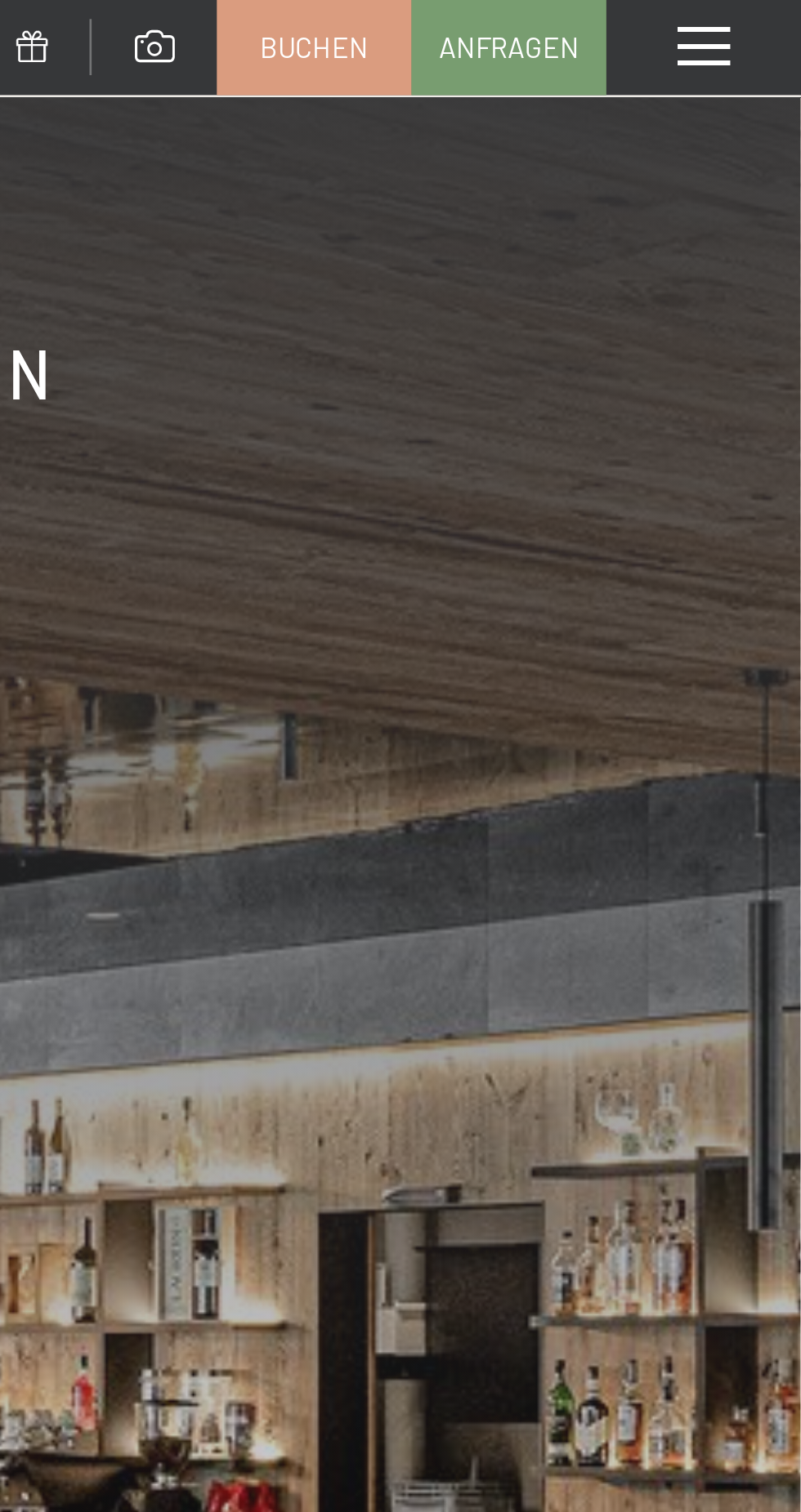
click at [781, 22] on div "Menü" at bounding box center [763, 18] width 73 height 36
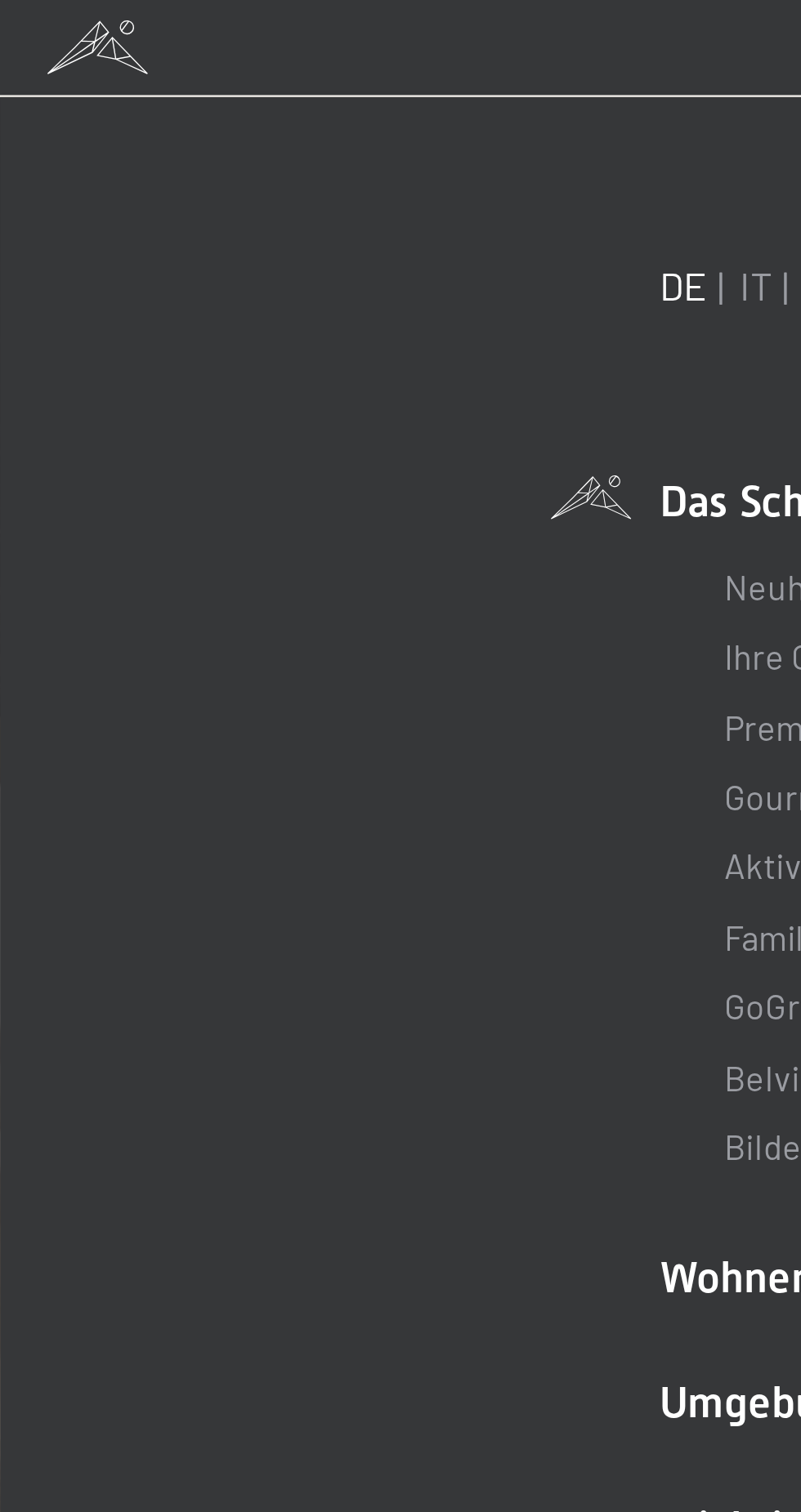
click at [285, 115] on link "IT" at bounding box center [285, 108] width 12 height 18
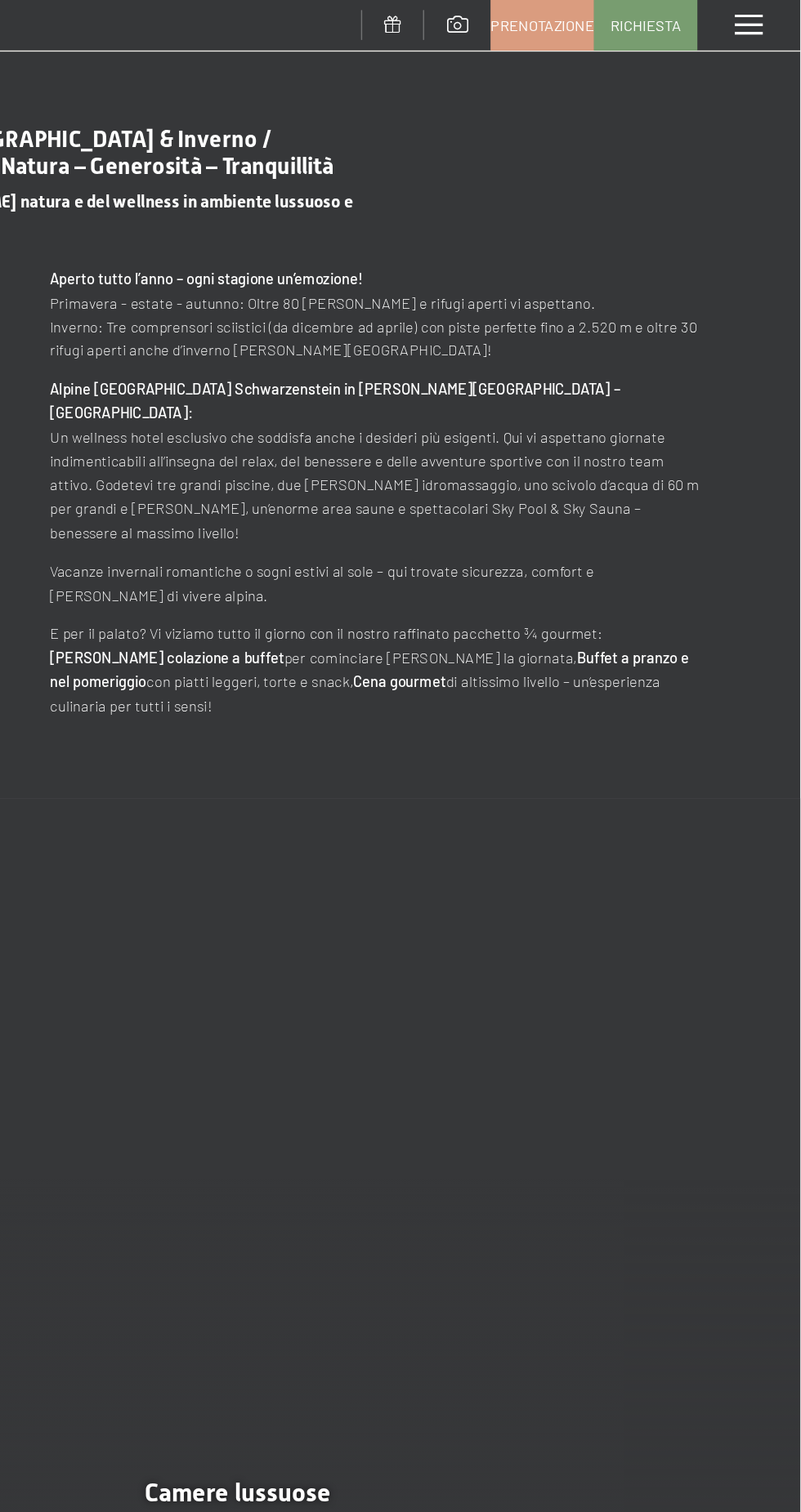
scroll to position [1632, 0]
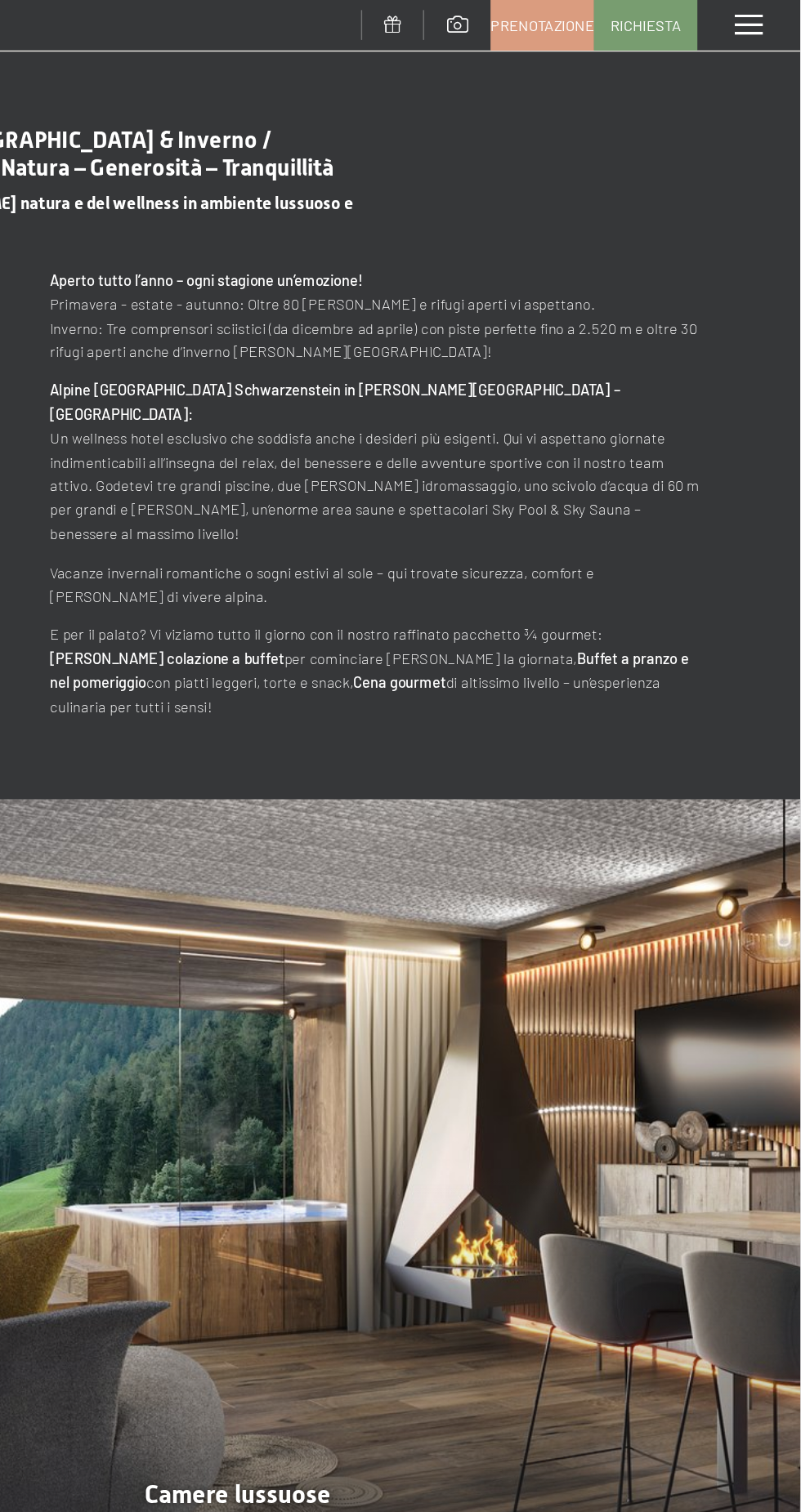
click at [697, 25] on link "Richiesta" at bounding box center [690, 18] width 72 height 34
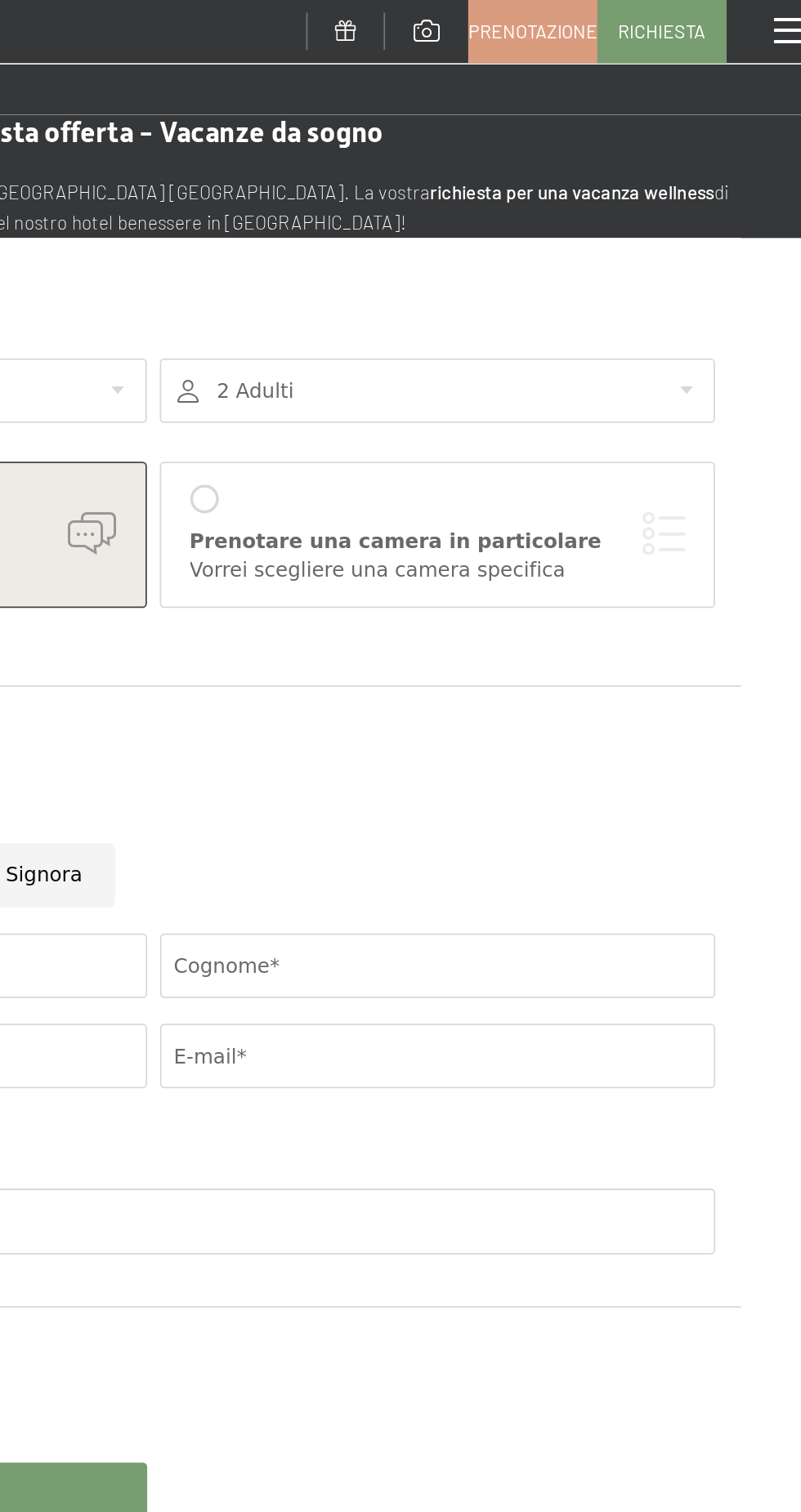
click at [629, 14] on span "Prenotazione" at bounding box center [616, 17] width 73 height 15
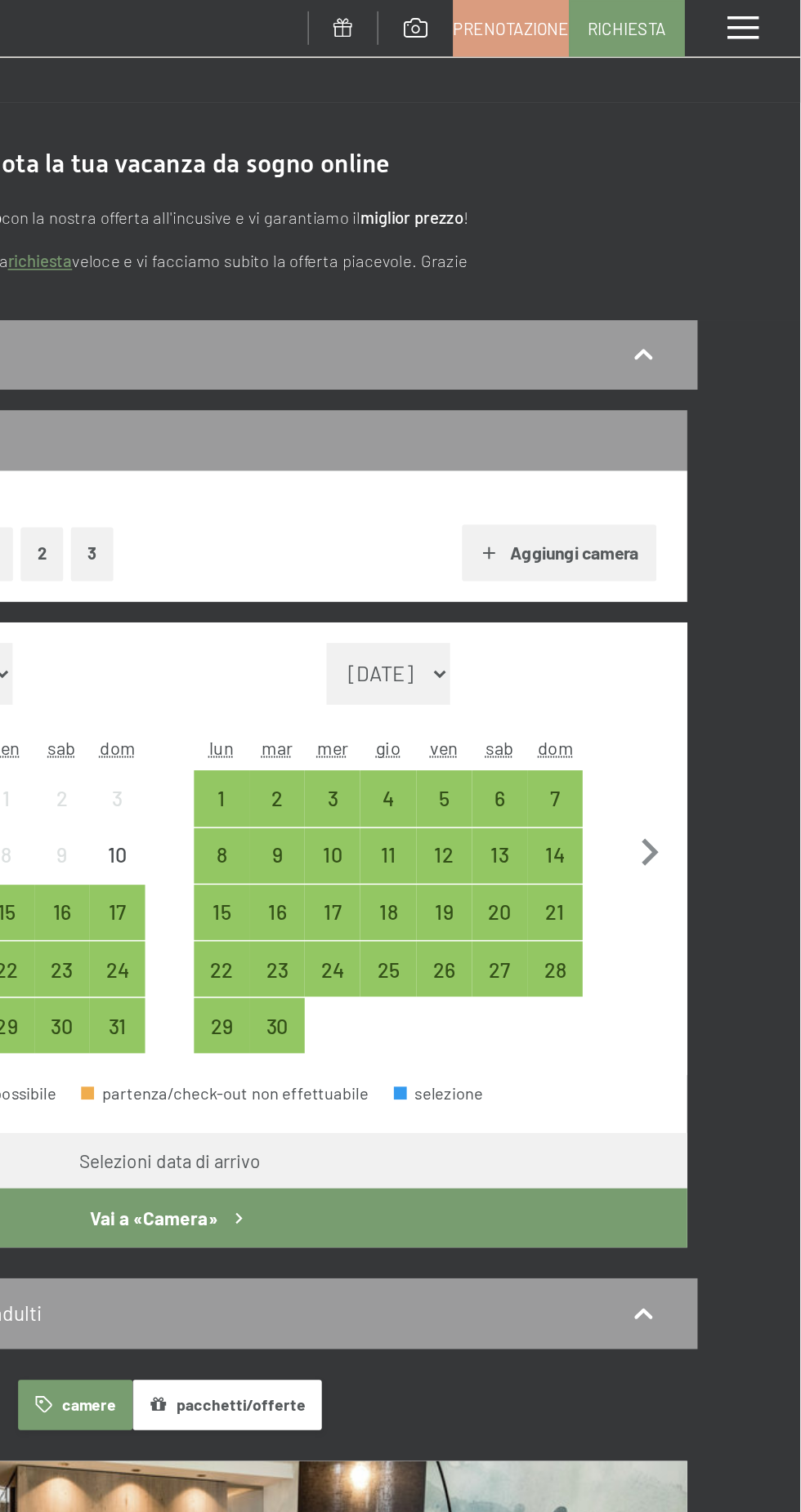
click at [579, 428] on select "settembre 2025 ottobre 2025 novembre 2025 dicembre 2025 gennaio 2026 febbraio 2…" at bounding box center [539, 428] width 78 height 39
select select "2026-05-01"
select select "2026-06-01"
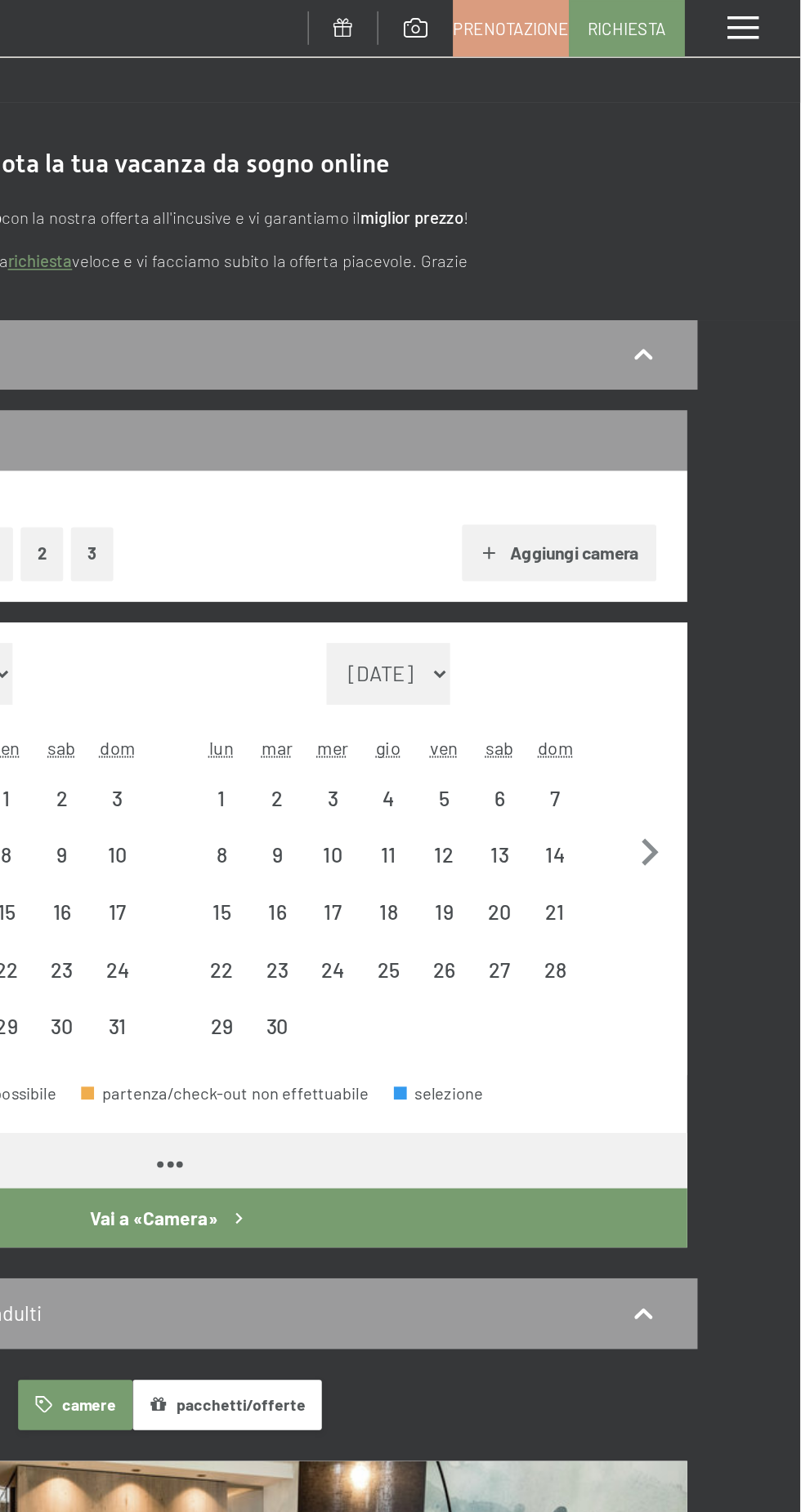
select select "2026-05-01"
select select "2026-06-01"
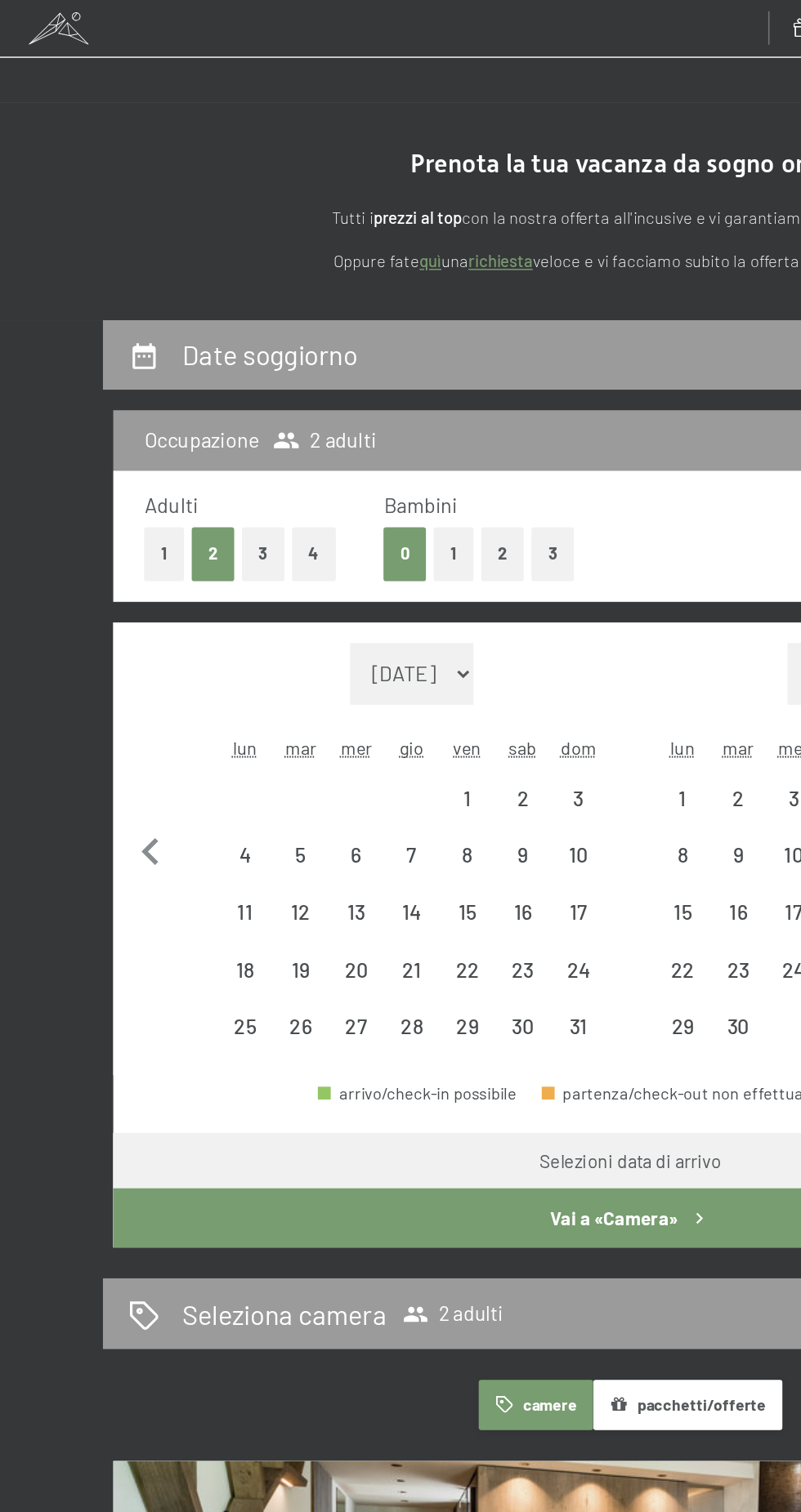
click at [108, 538] on icon "button" at bounding box center [96, 541] width 34 height 34
select select "2026-04-01"
select select "2026-05-01"
select select "2026-04-01"
select select "2026-05-01"
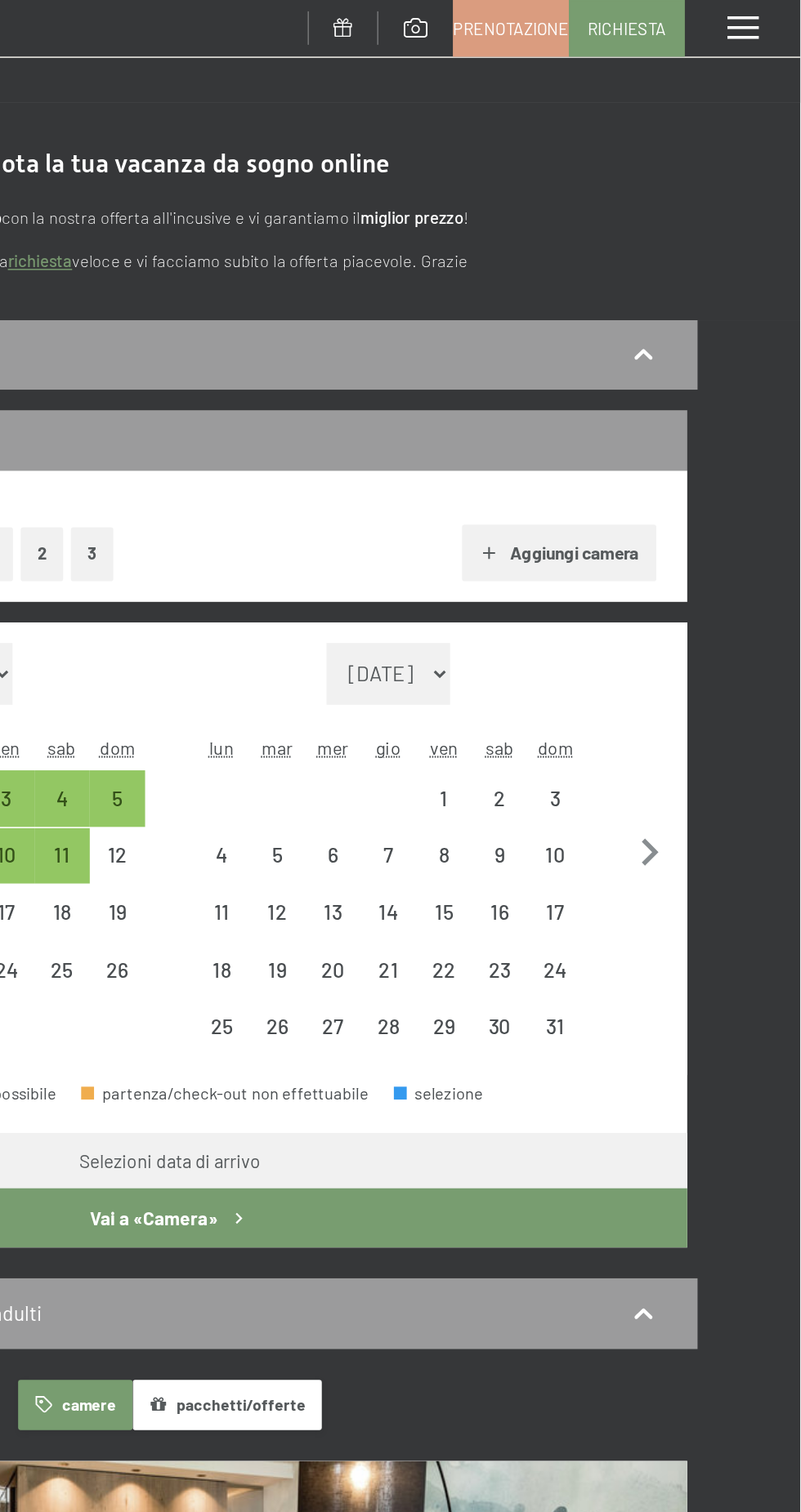
click at [706, 539] on icon "button" at bounding box center [705, 541] width 10 height 17
select select "2026-05-01"
select select "2026-06-01"
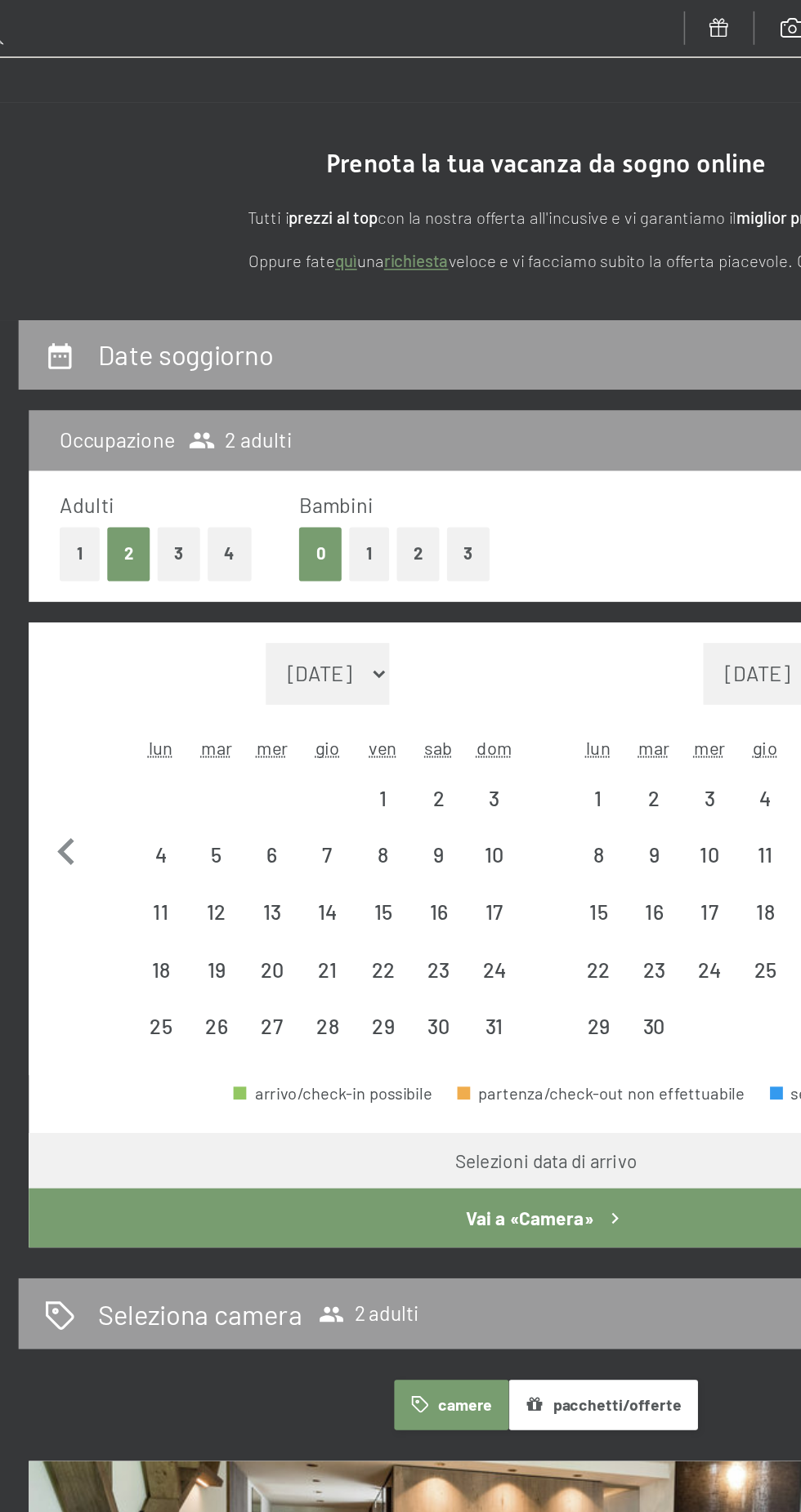
click at [463, 523] on div "2" at bounding box center [468, 516] width 32 height 32
select select "2026-05-01"
select select "2026-06-01"
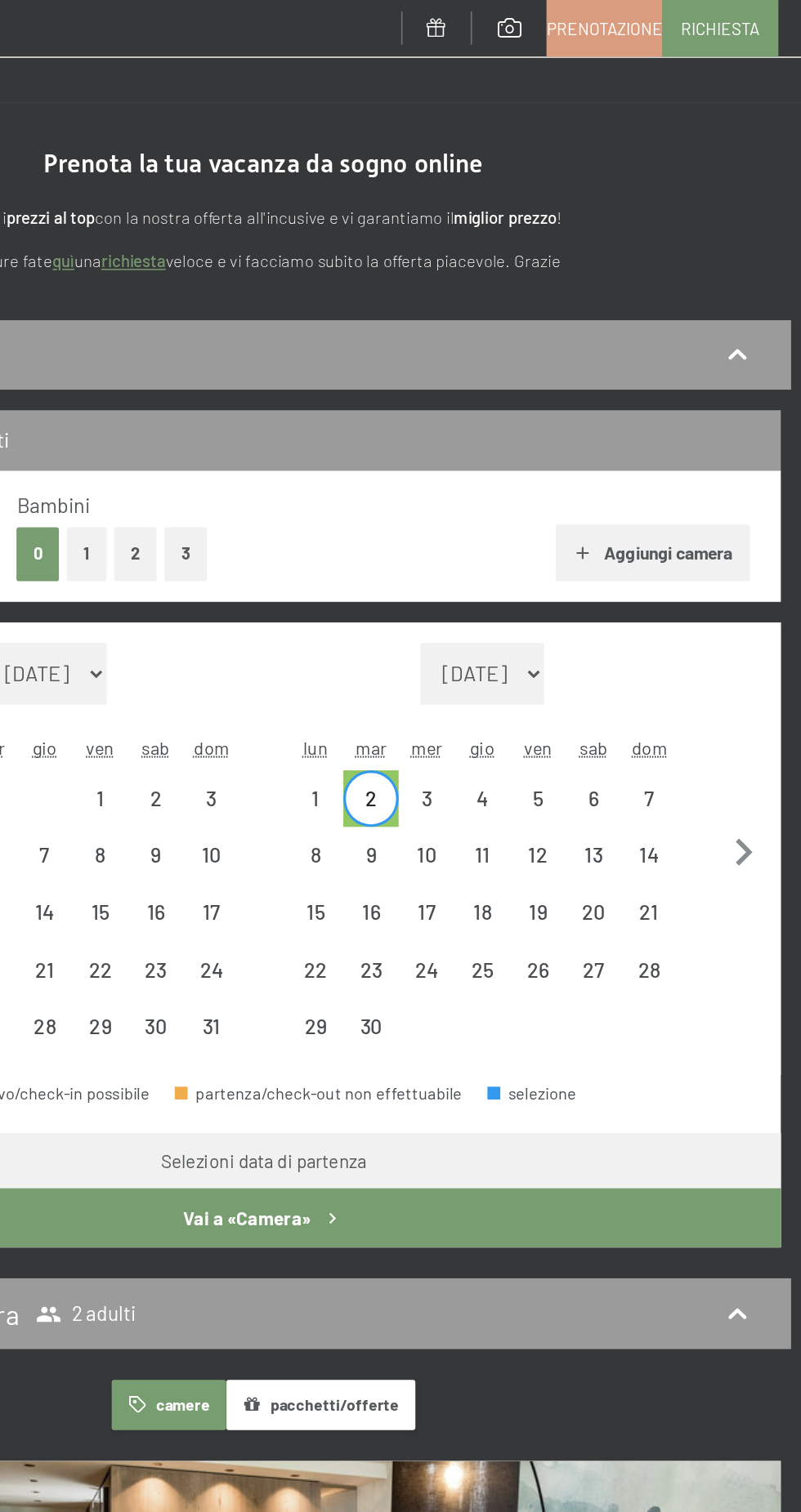
click at [654, 583] on div "21" at bounding box center [645, 588] width 32 height 32
select select "2026-05-01"
select select "2026-06-01"
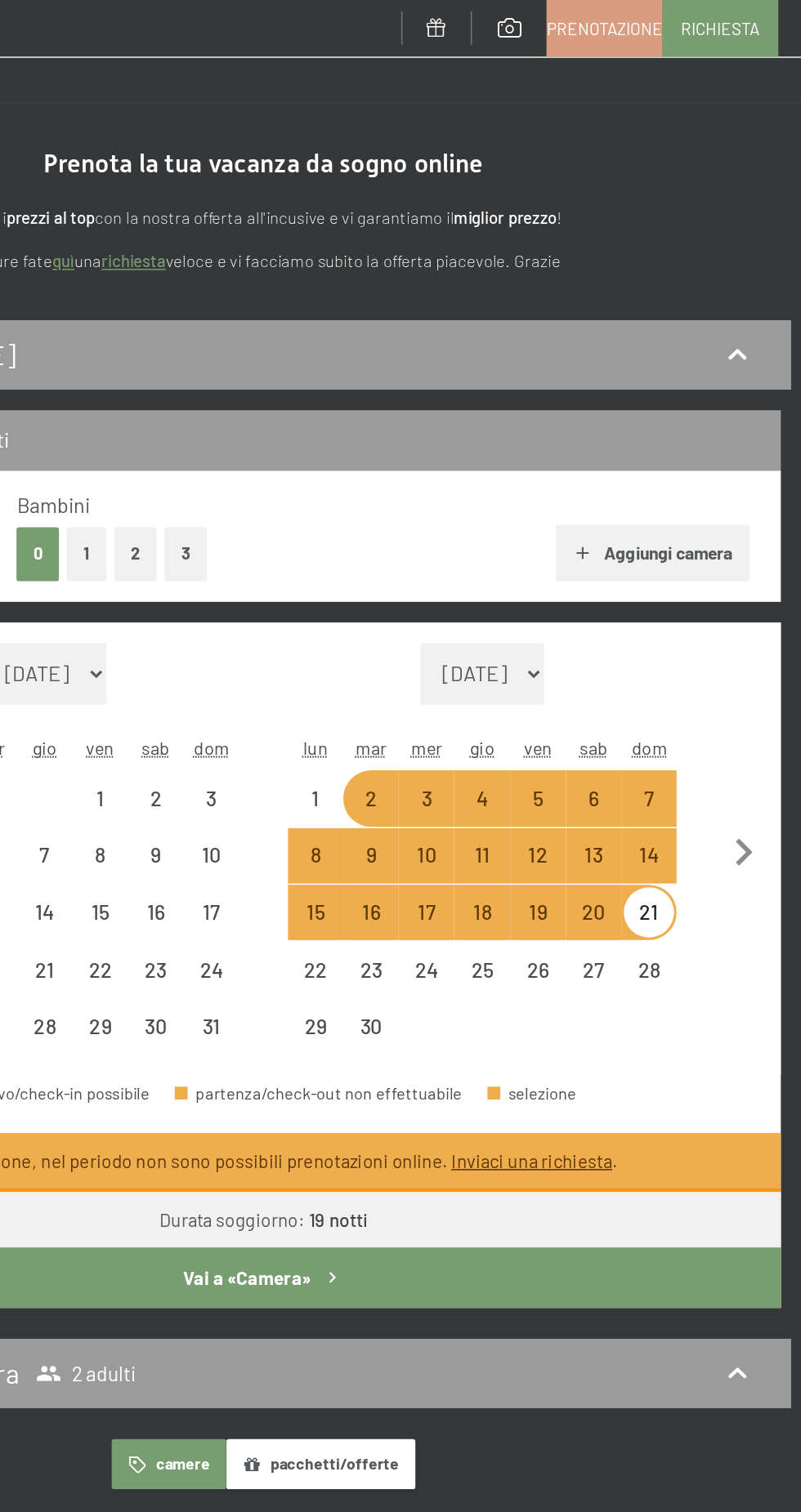
click at [660, 584] on div "21" at bounding box center [645, 588] width 32 height 32
select select "2026-05-01"
select select "2026-06-01"
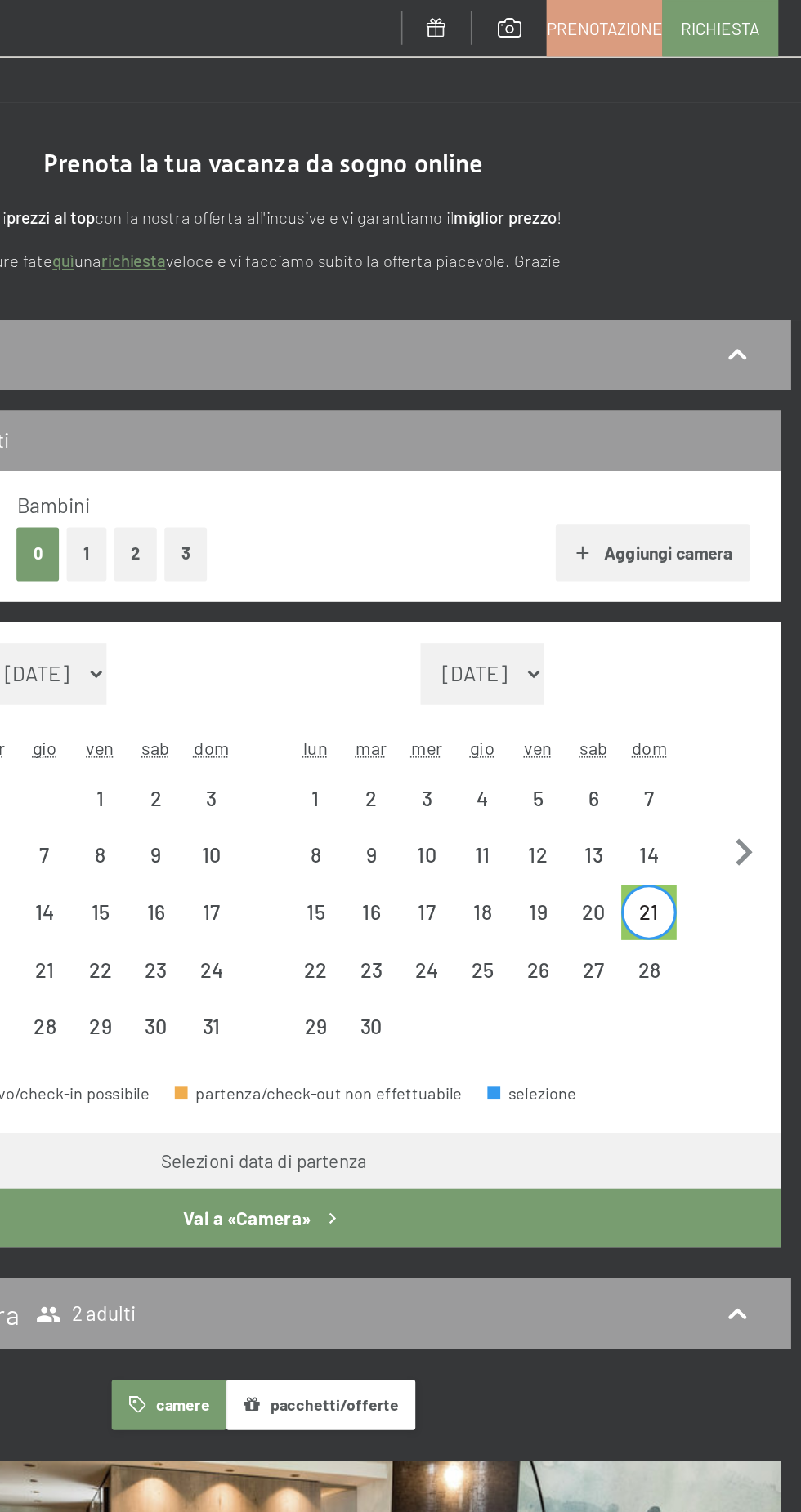
click at [425, 625] on div "22" at bounding box center [433, 625] width 32 height 32
select select "2026-05-01"
select select "2026-06-01"
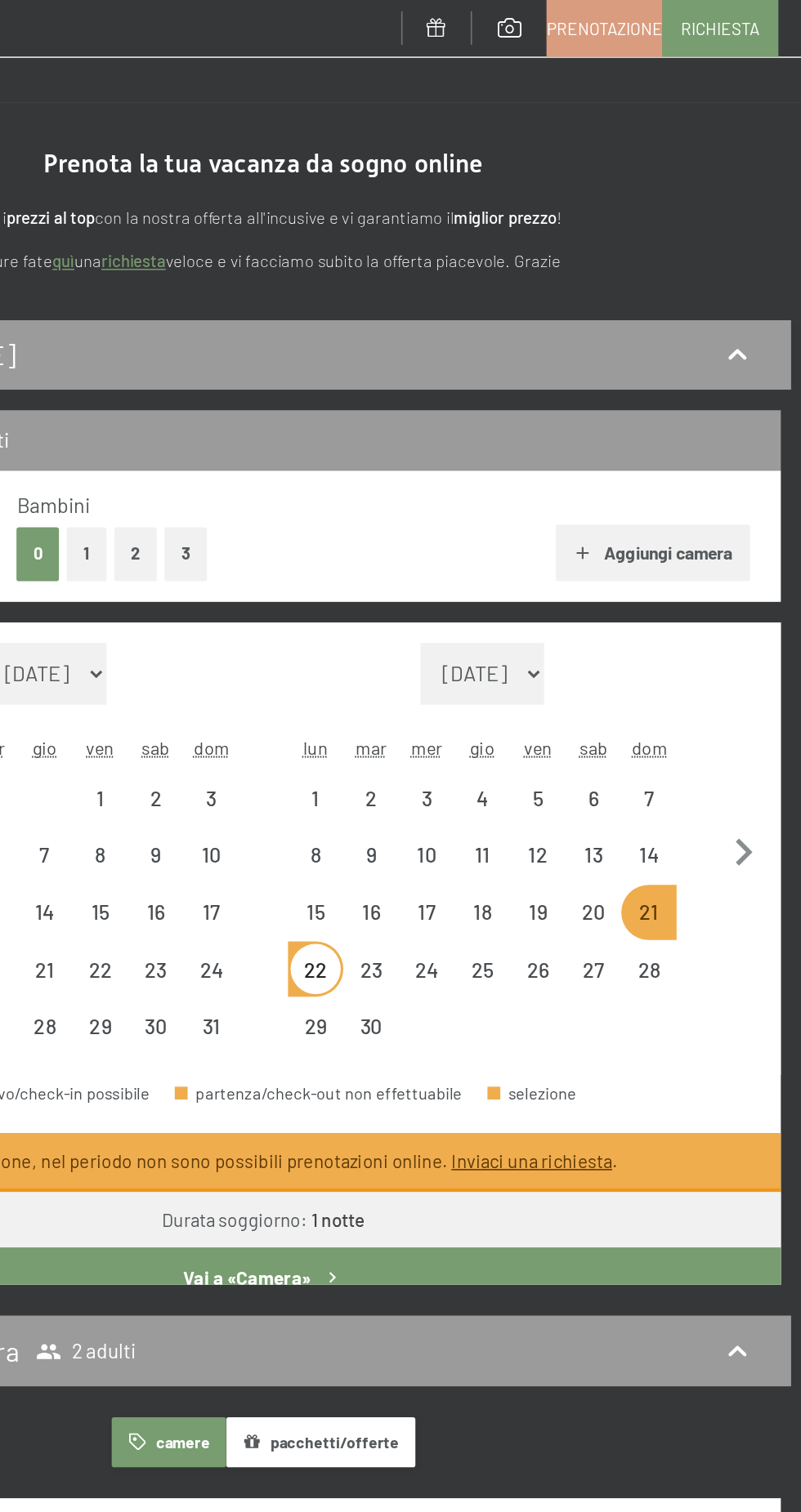
click at [430, 663] on div "29" at bounding box center [433, 661] width 32 height 32
select select "2026-05-01"
select select "2026-06-01"
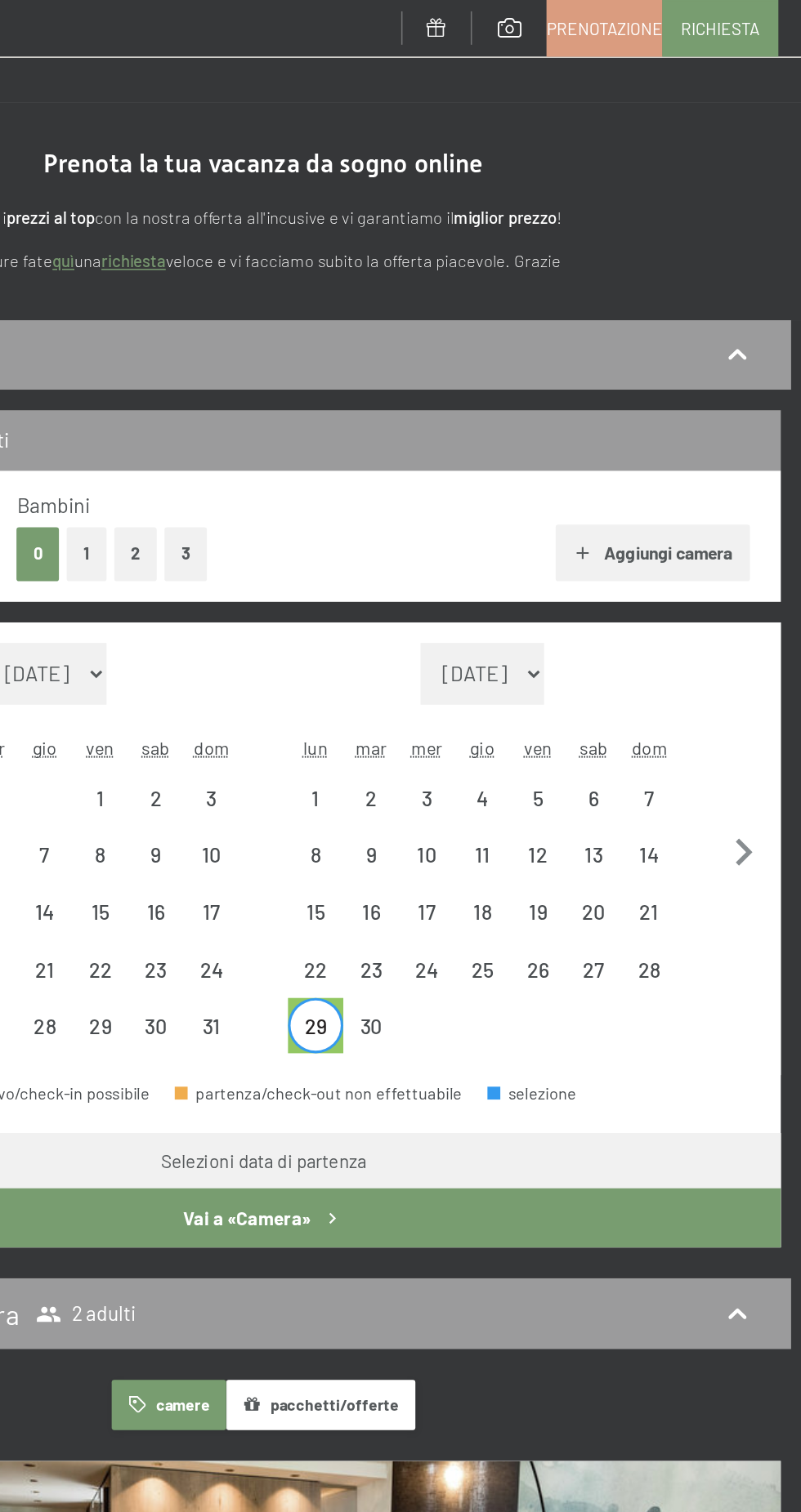
click at [440, 616] on div "22" at bounding box center [433, 625] width 32 height 32
select select "2026-05-01"
select select "2026-06-01"
click at [433, 656] on div "29" at bounding box center [433, 661] width 32 height 32
select select "2026-05-01"
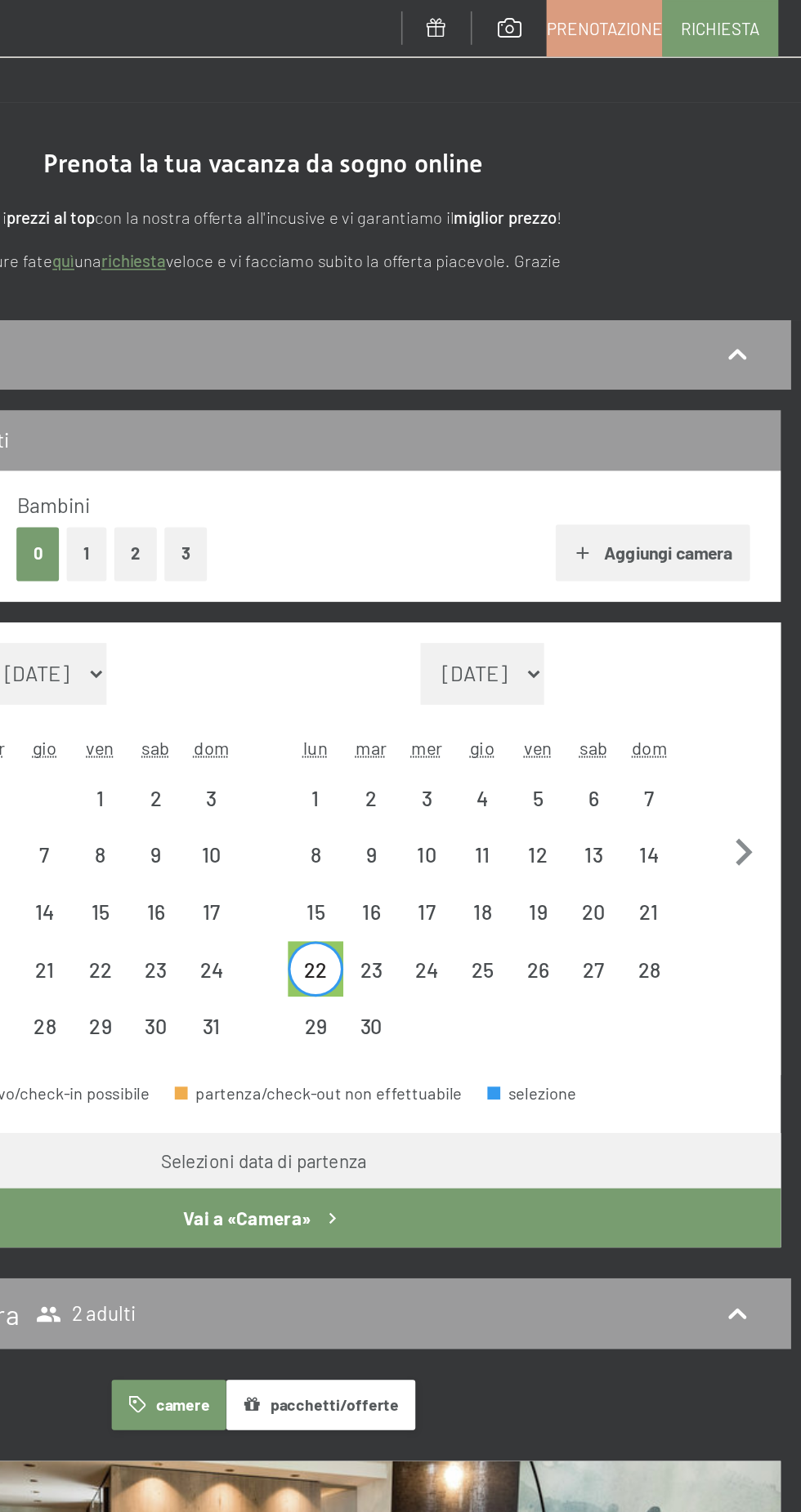
select select "2026-06-01"
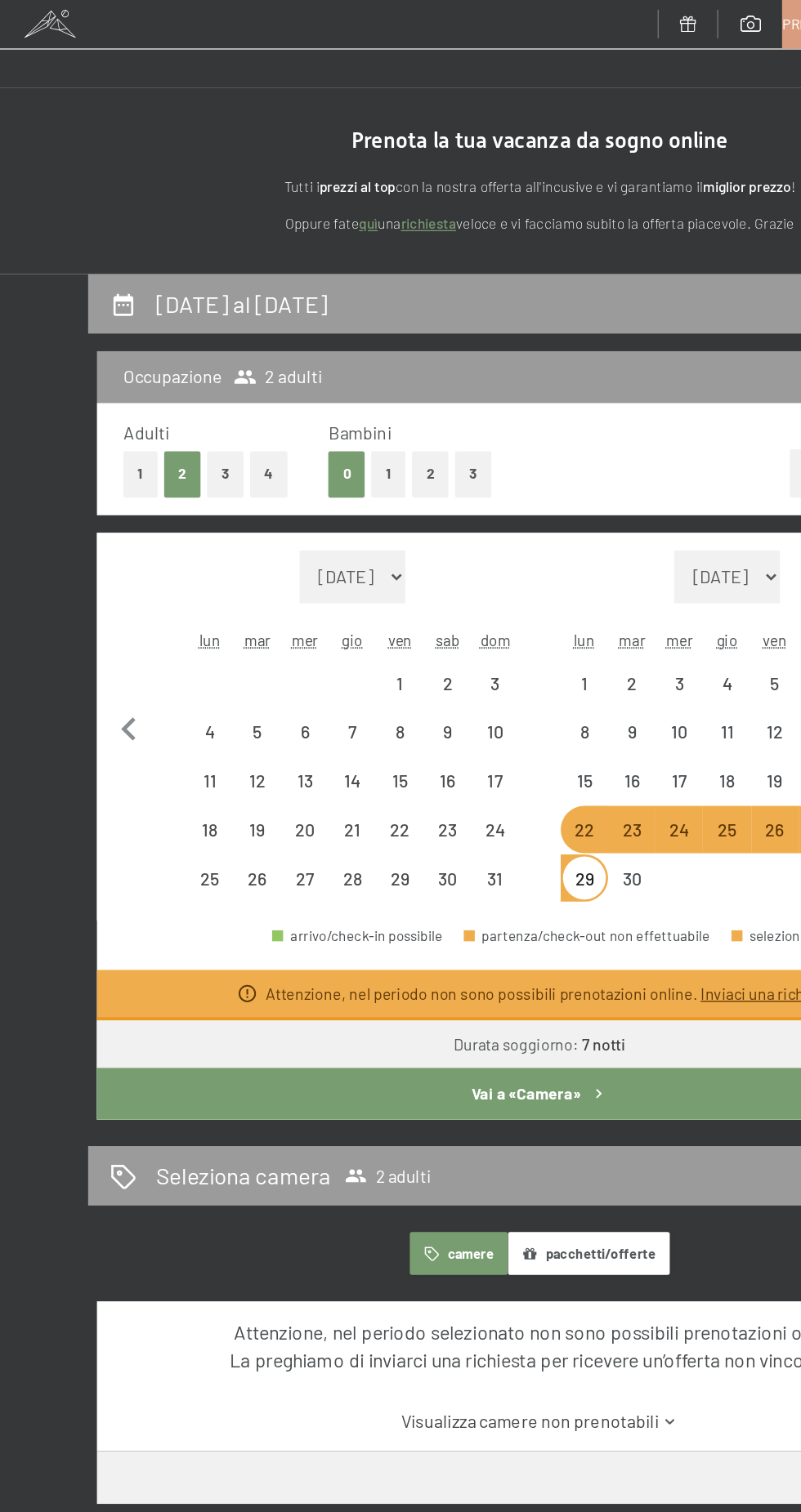
click at [117, 559] on div "Mese/anno agosto 2025 settembre 2025 ottobre 2025 novembre 2025 dicembre 2025 g…" at bounding box center [400, 540] width 617 height 262
click at [99, 535] on icon "button" at bounding box center [96, 541] width 34 height 34
select select "2026-04-01"
select select "2026-05-01"
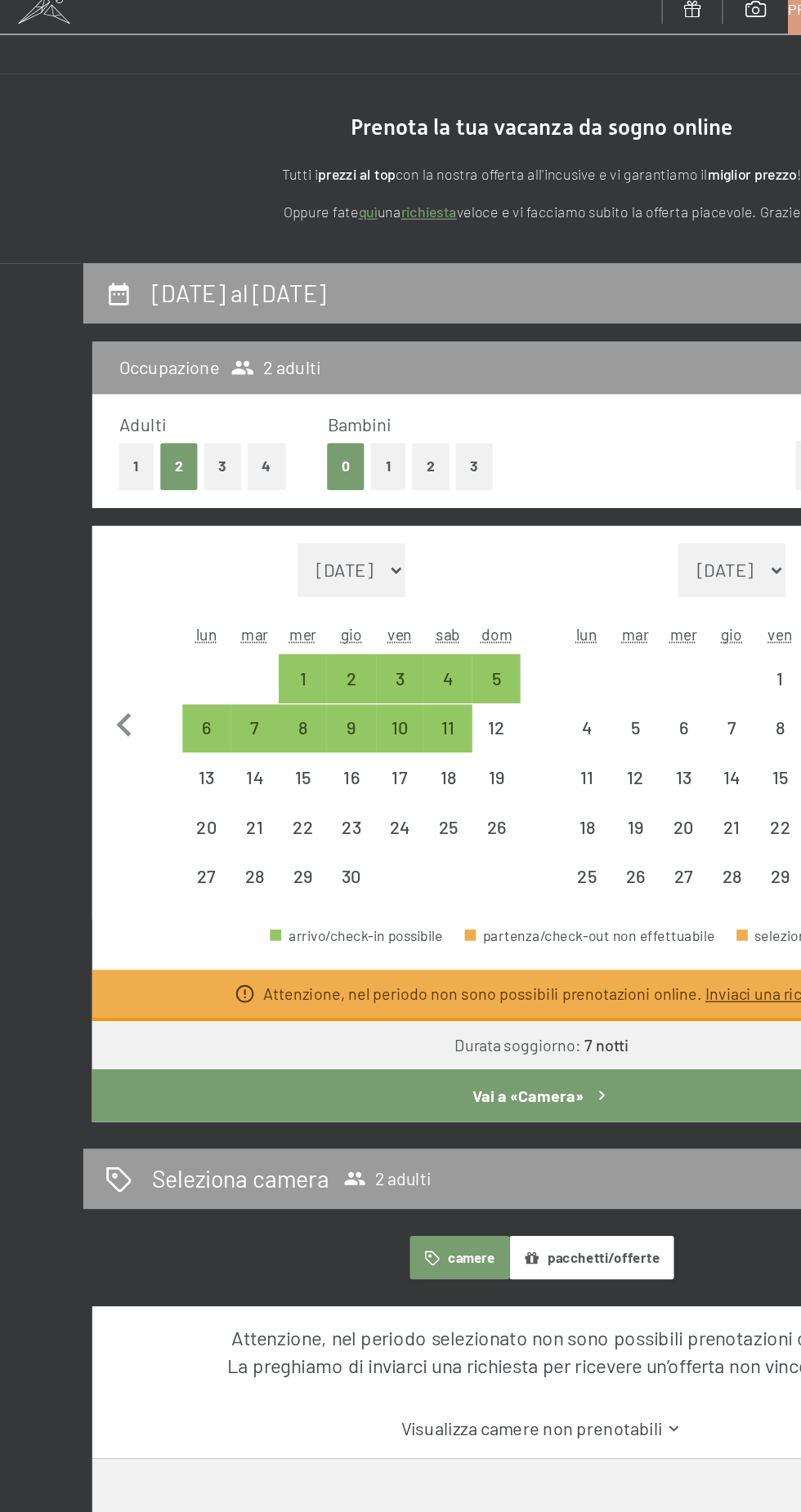
click at [156, 551] on div "6" at bounding box center [155, 553] width 32 height 32
select select "2026-04-01"
select select "2026-05-01"
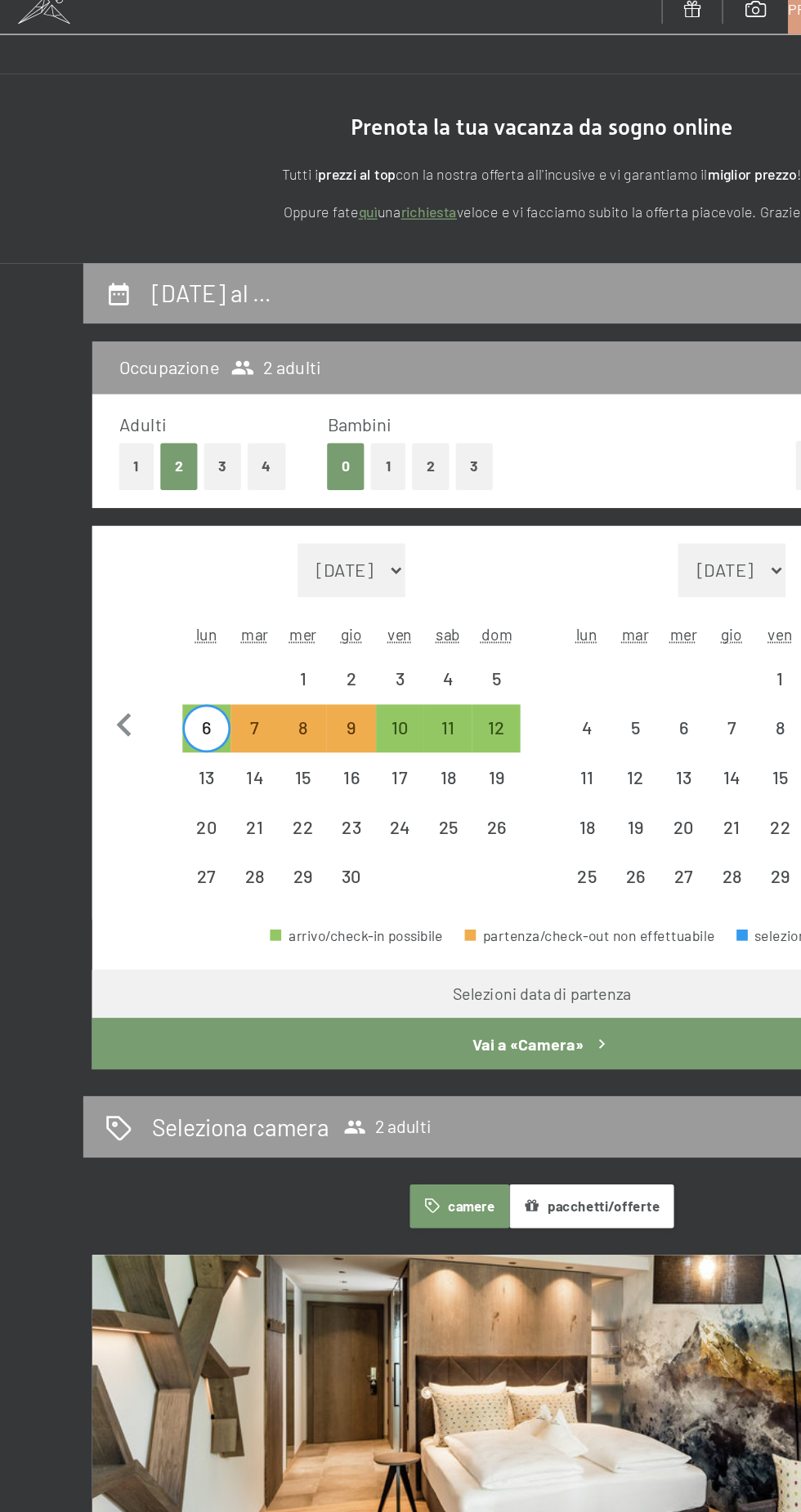
click at [363, 553] on div "12" at bounding box center [366, 553] width 32 height 32
select select "2026-04-01"
select select "2026-05-01"
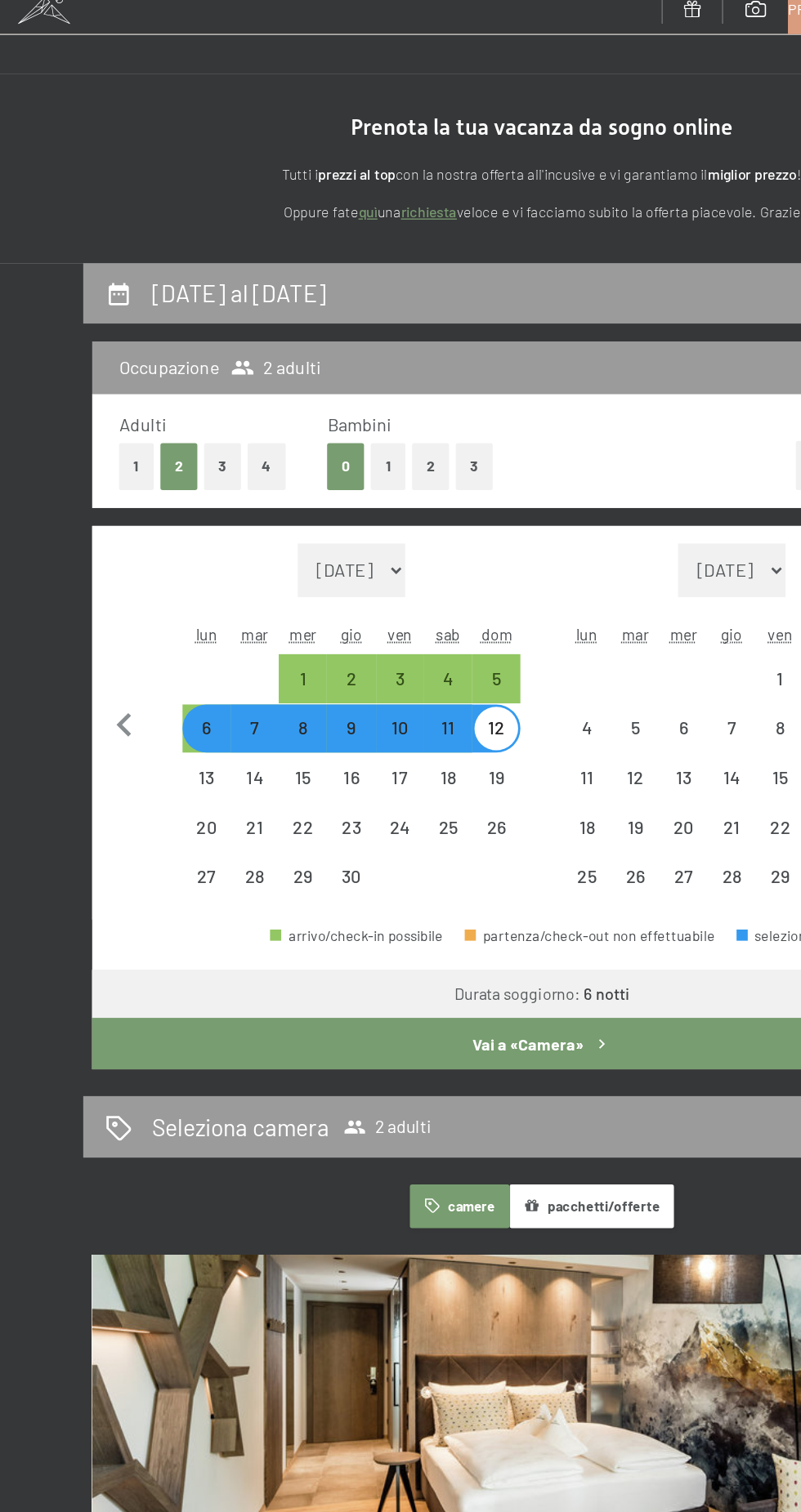
click at [93, 540] on icon "button" at bounding box center [95, 541] width 10 height 17
select select "2026-03-01"
select select "2026-04-01"
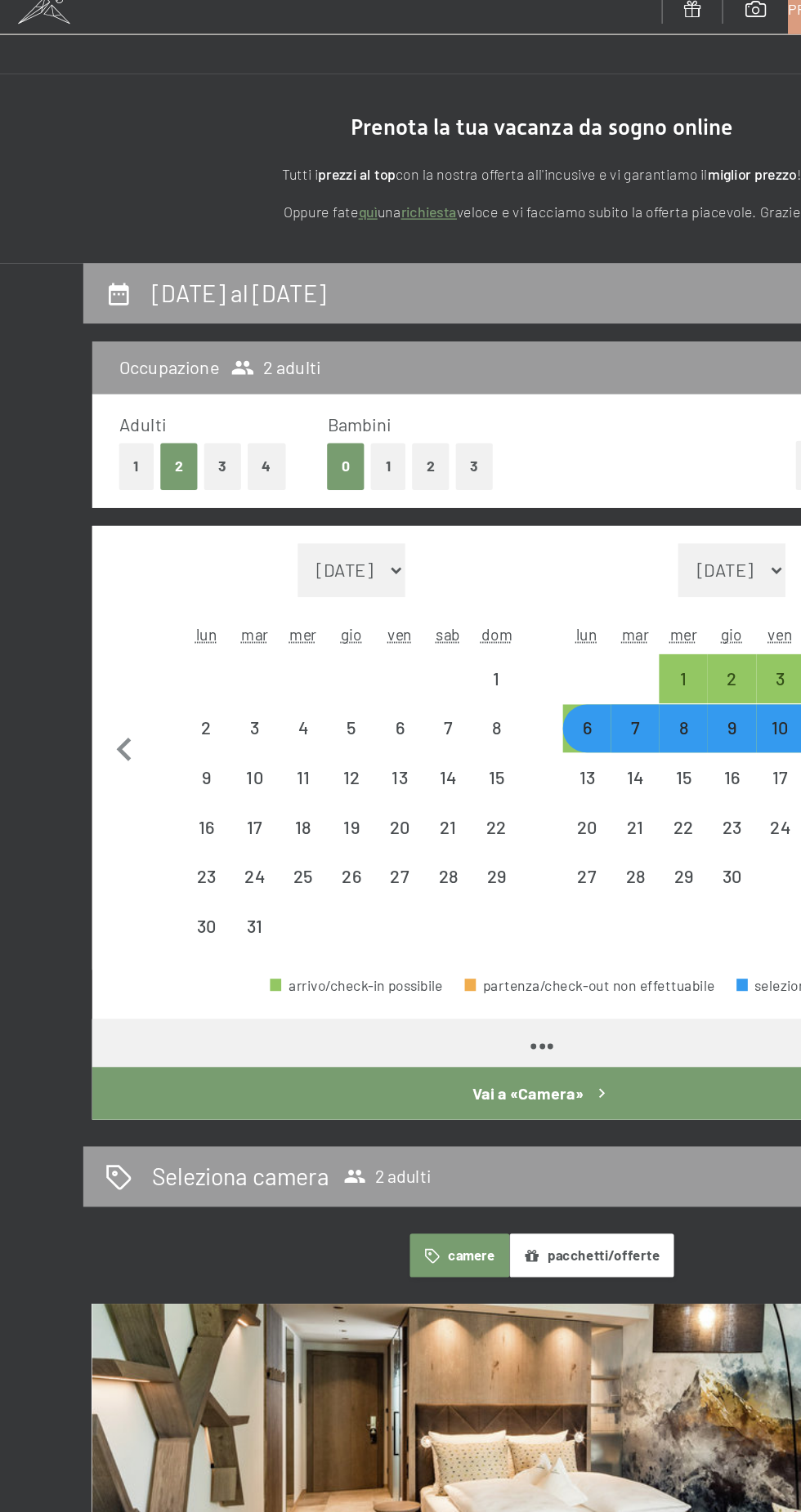
select select "2026-03-01"
select select "2026-04-01"
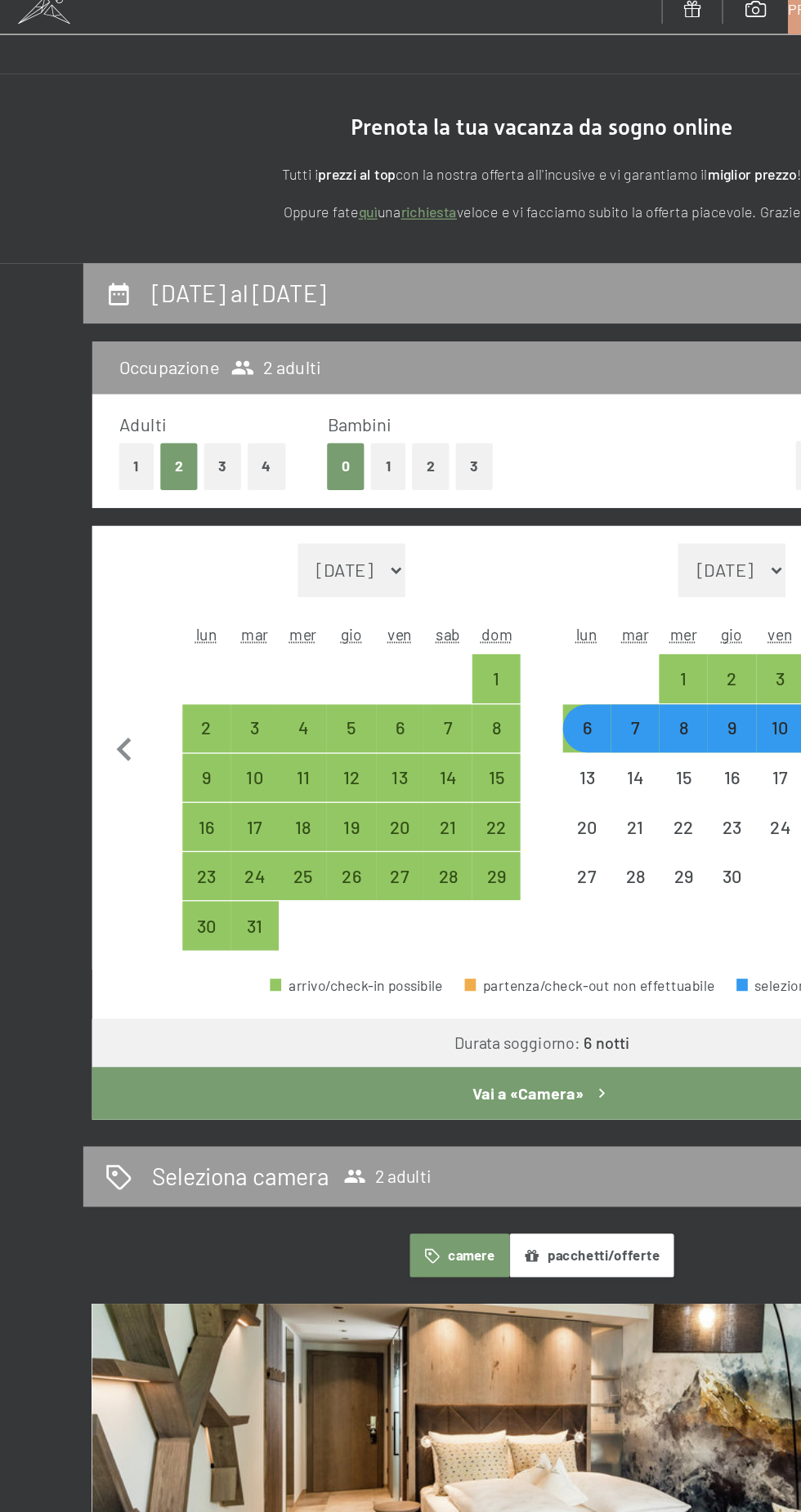
click at [379, 628] on div "22" at bounding box center [366, 625] width 32 height 32
select select "2026-03-01"
select select "2026-04-01"
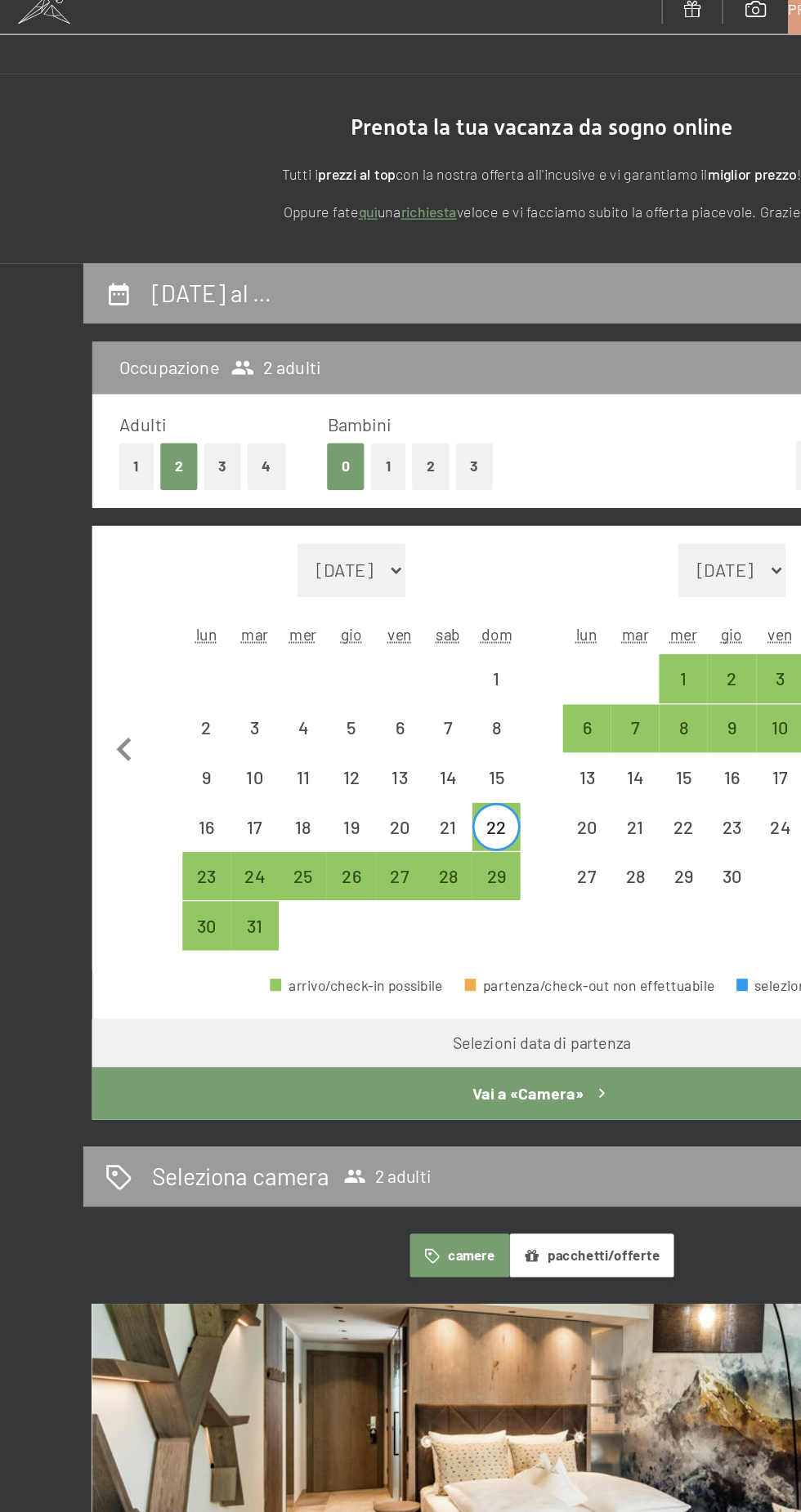
click at [377, 664] on div "29" at bounding box center [366, 661] width 32 height 32
select select "2026-03-01"
select select "2026-04-01"
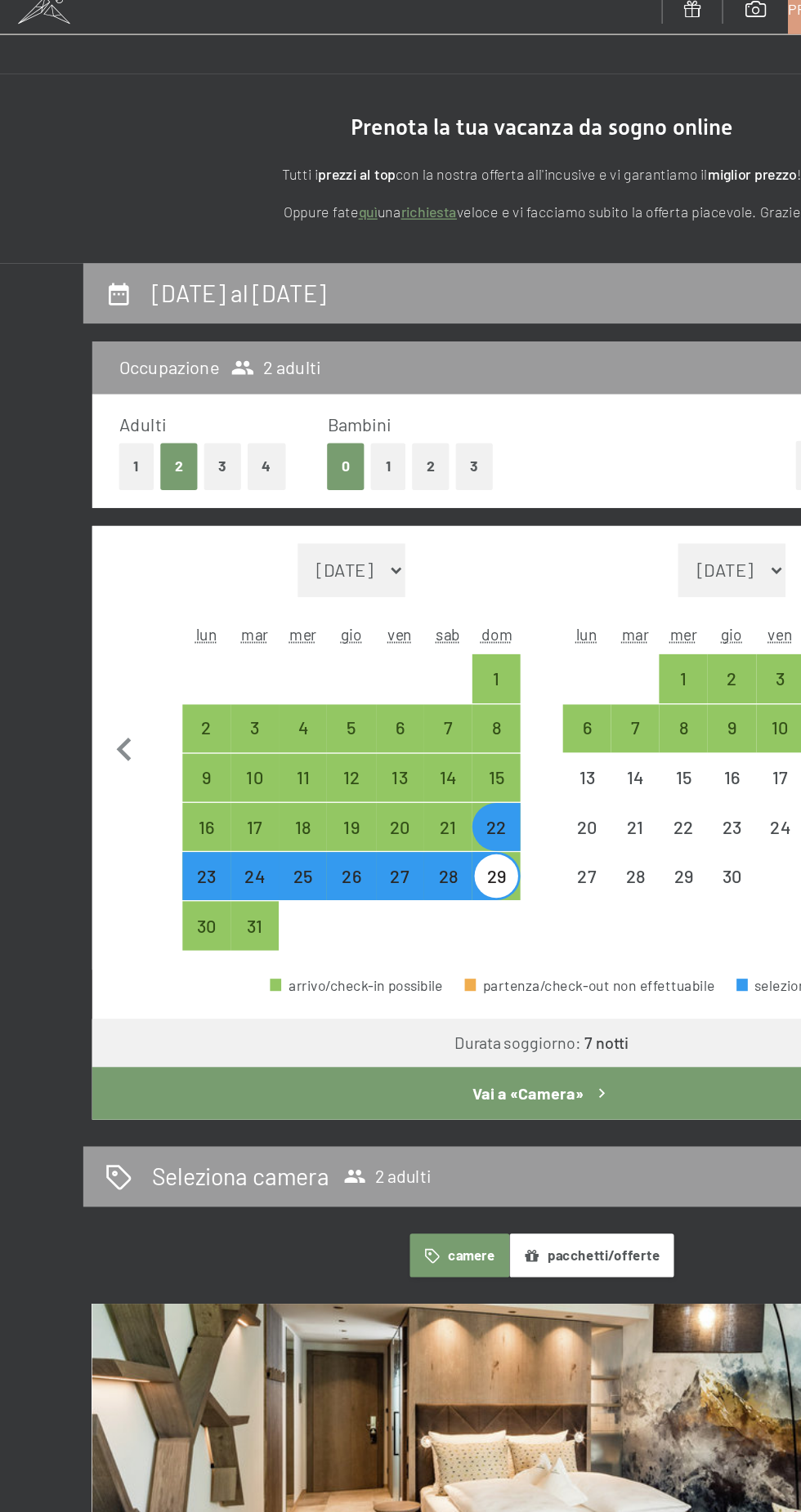
click at [467, 812] on button "Vai a «Camera»" at bounding box center [400, 809] width 657 height 38
select select "2026-03-01"
select select "2026-04-01"
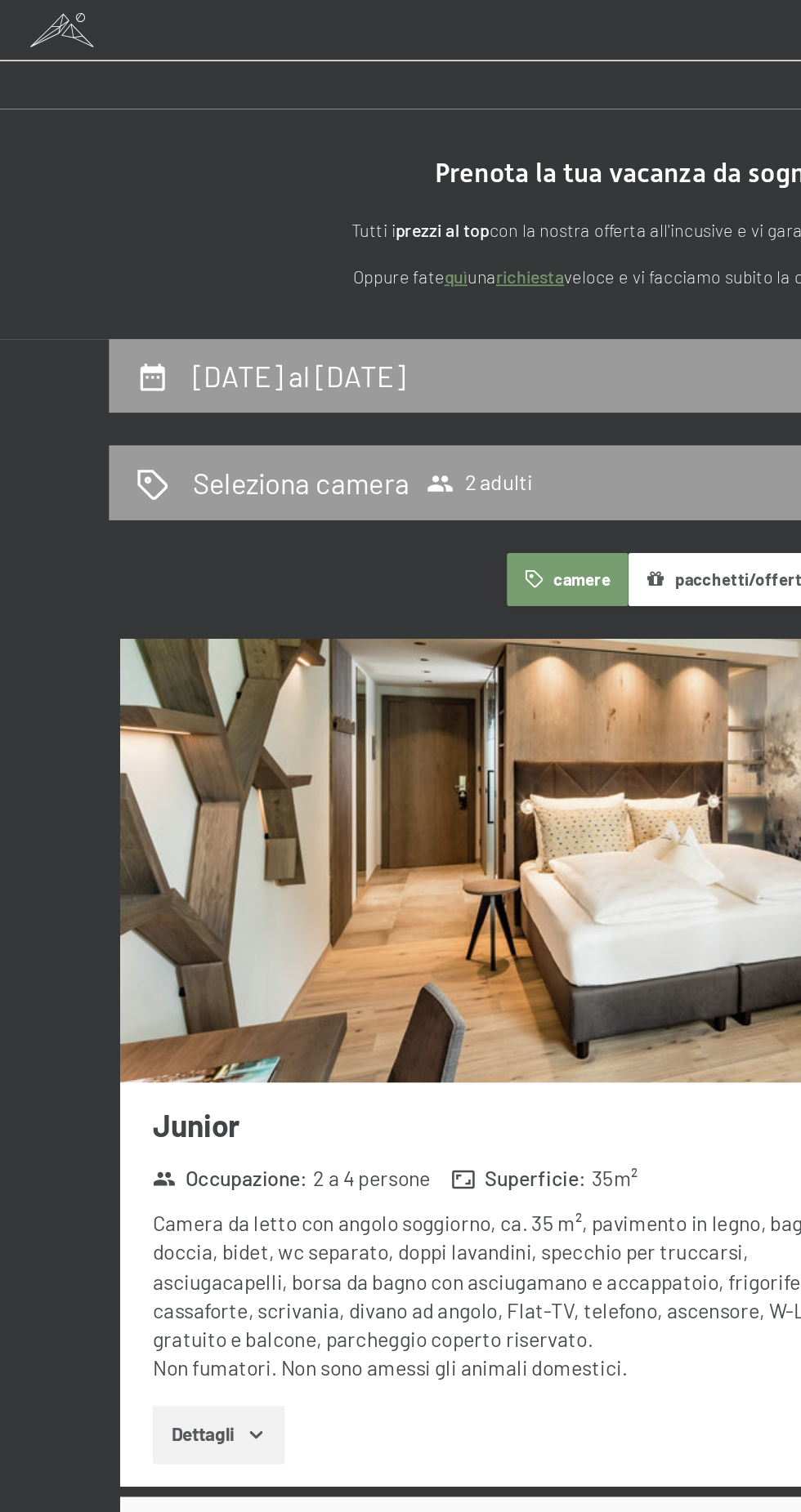
click at [243, 230] on h2 "22 marzo al 29 marzo 2026" at bounding box center [180, 225] width 128 height 21
select select "2026-03-01"
select select "2026-04-01"
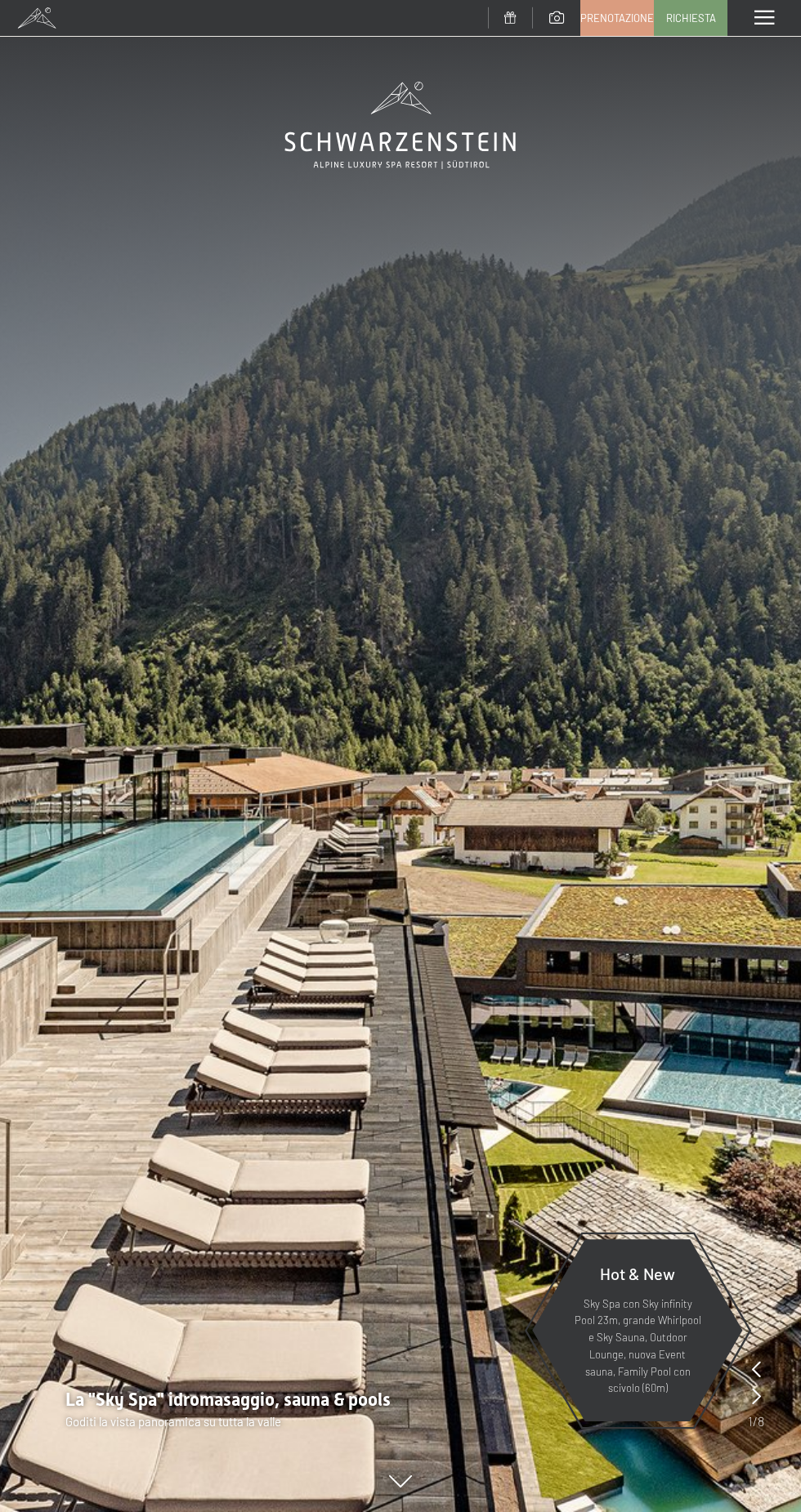
click at [610, 11] on span "Prenotazione" at bounding box center [616, 17] width 73 height 15
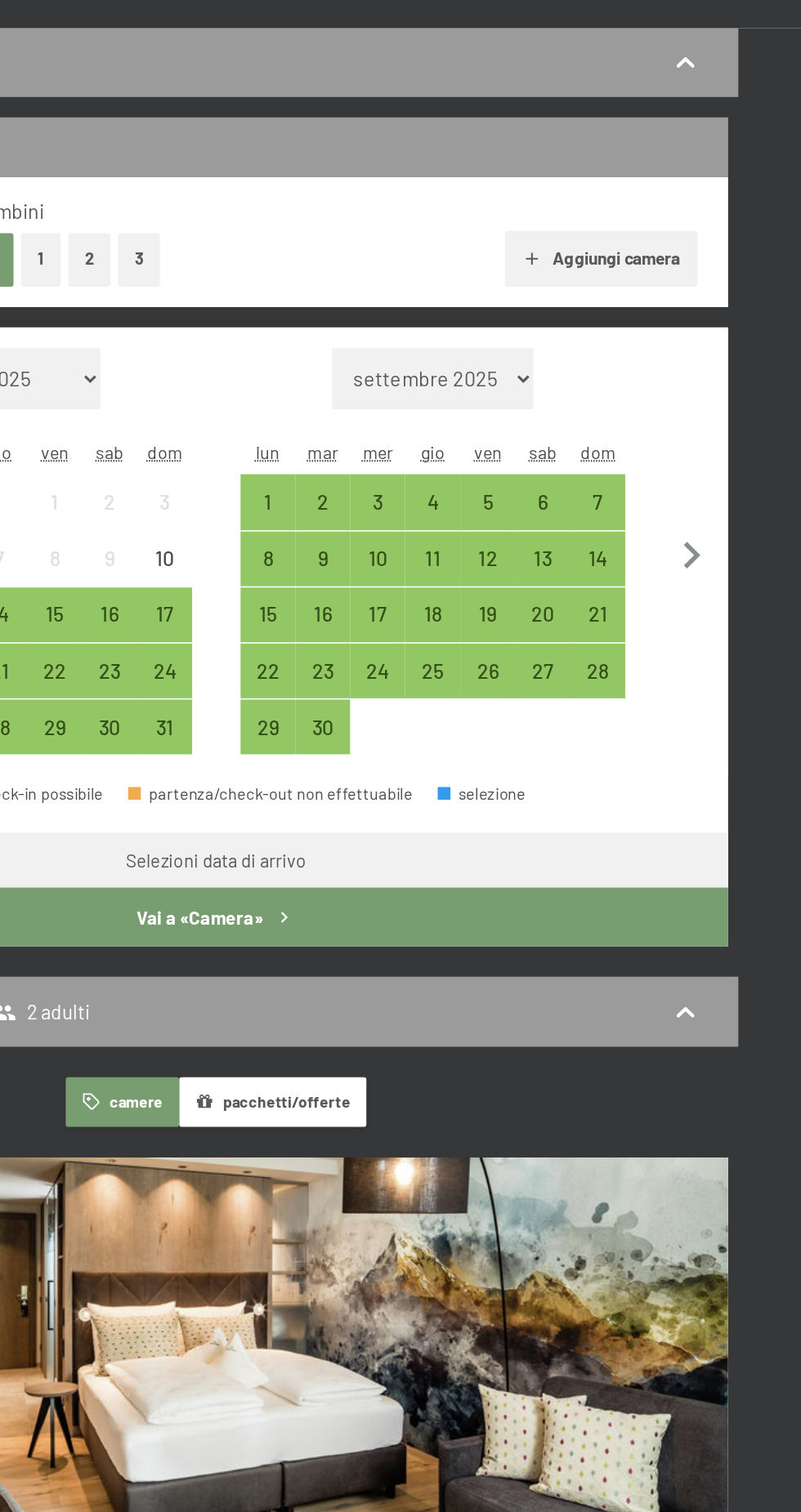
click at [705, 553] on icon "button" at bounding box center [705, 541] width 34 height 34
select select "[DATE]"
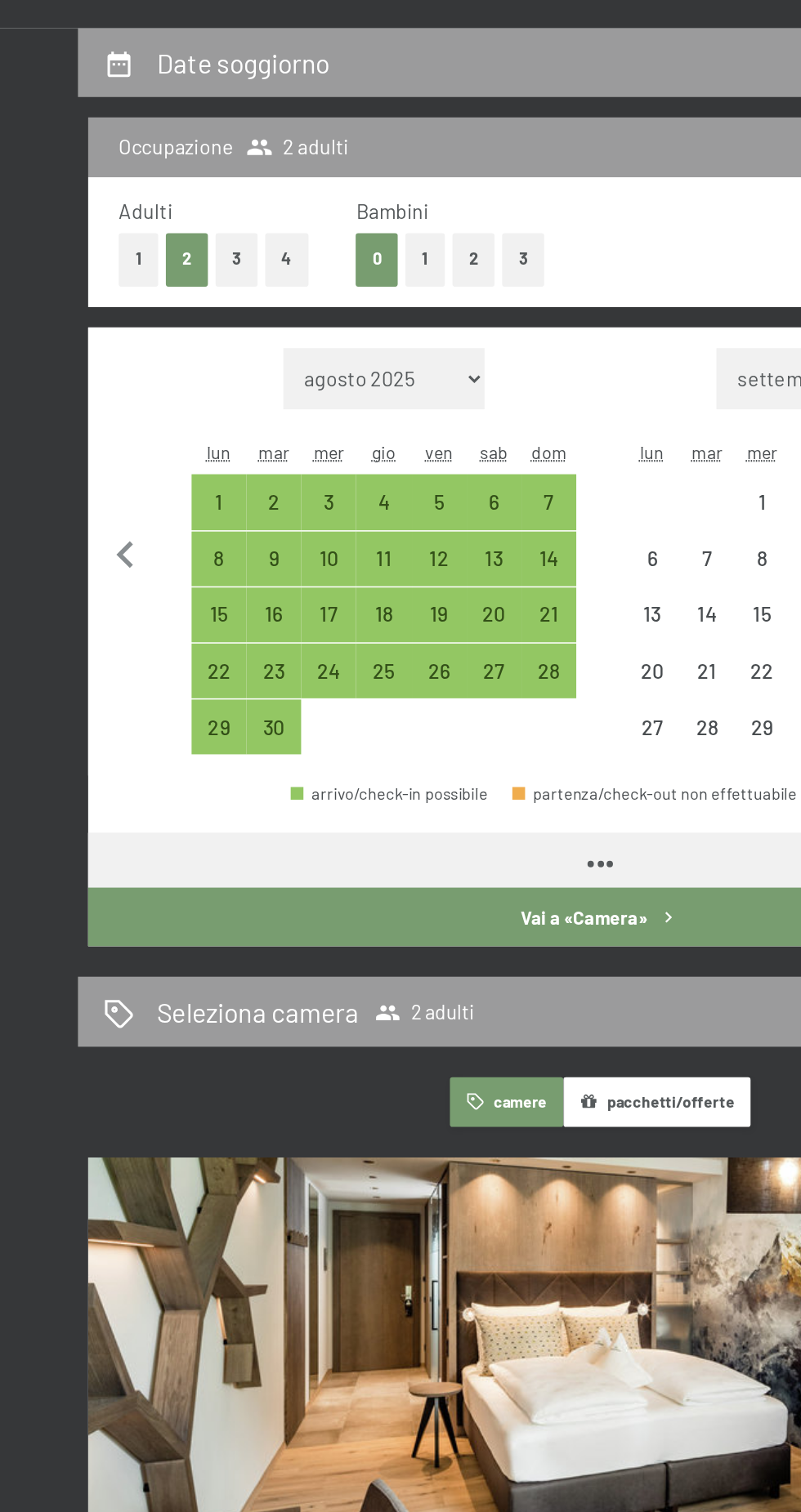
select select "[DATE]"
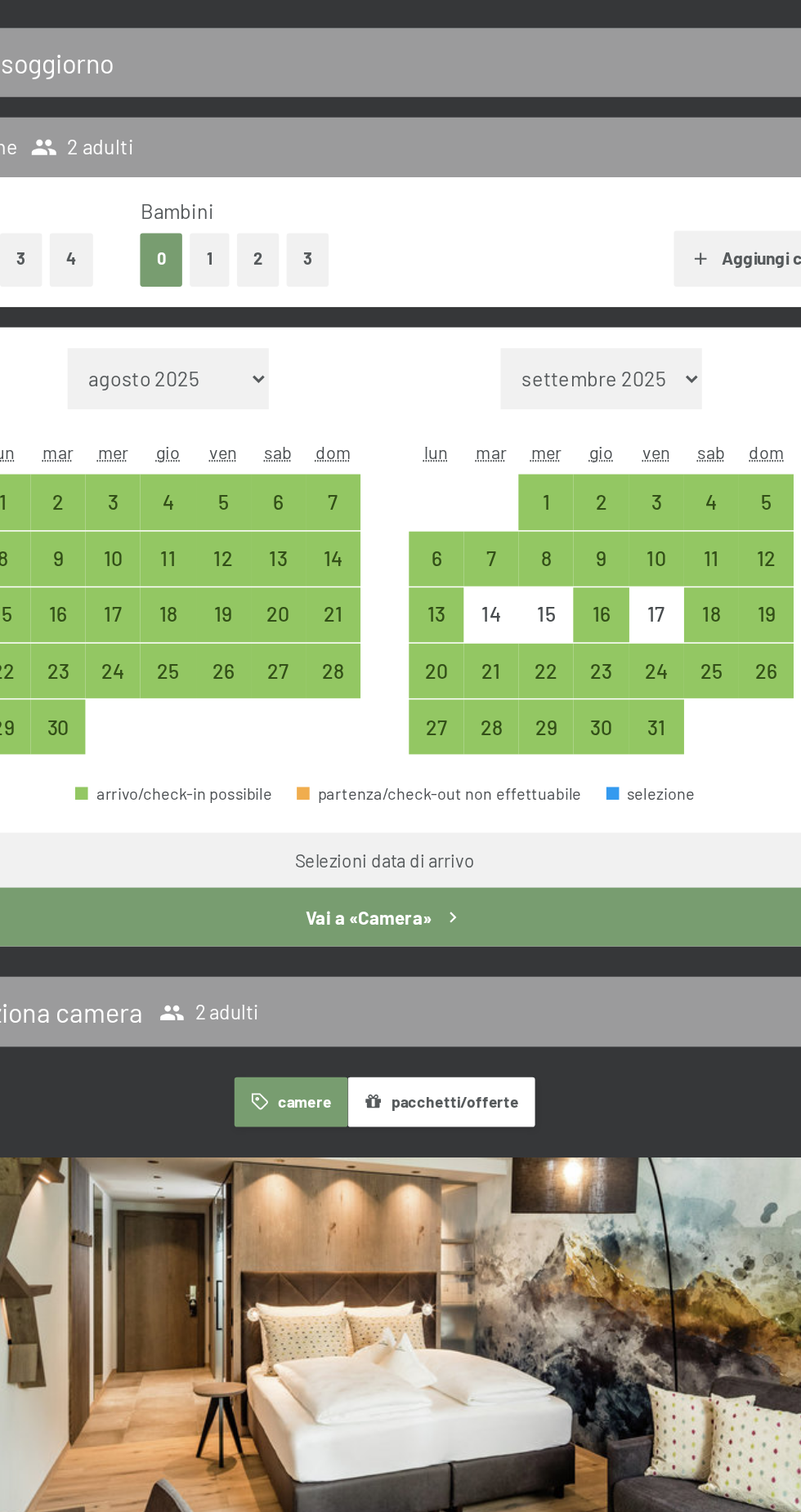
click at [654, 606] on div "26" at bounding box center [645, 615] width 32 height 32
select select "[DATE]"
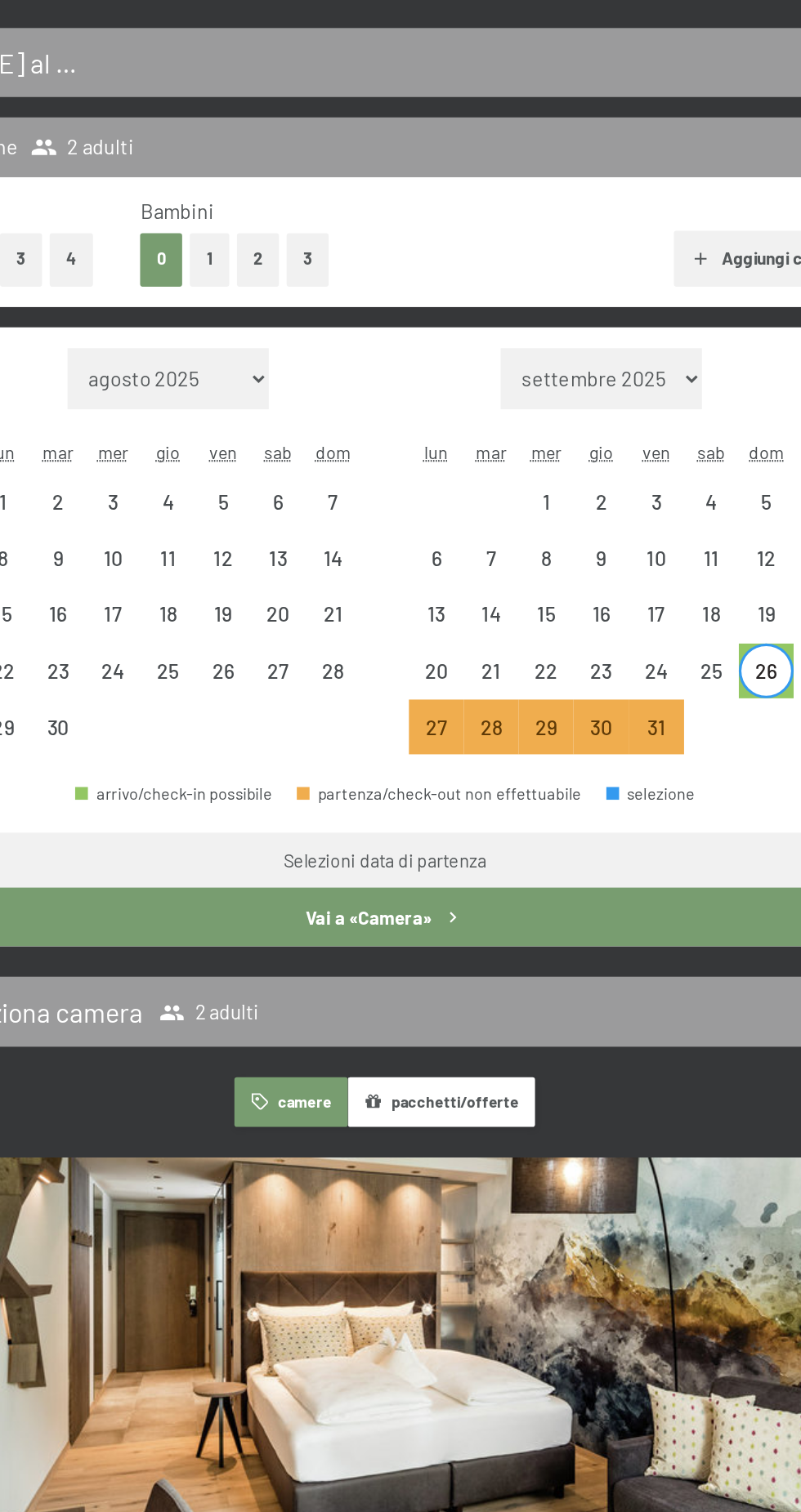
click at [574, 665] on div "31" at bounding box center [574, 661] width 32 height 32
select select "[DATE]"
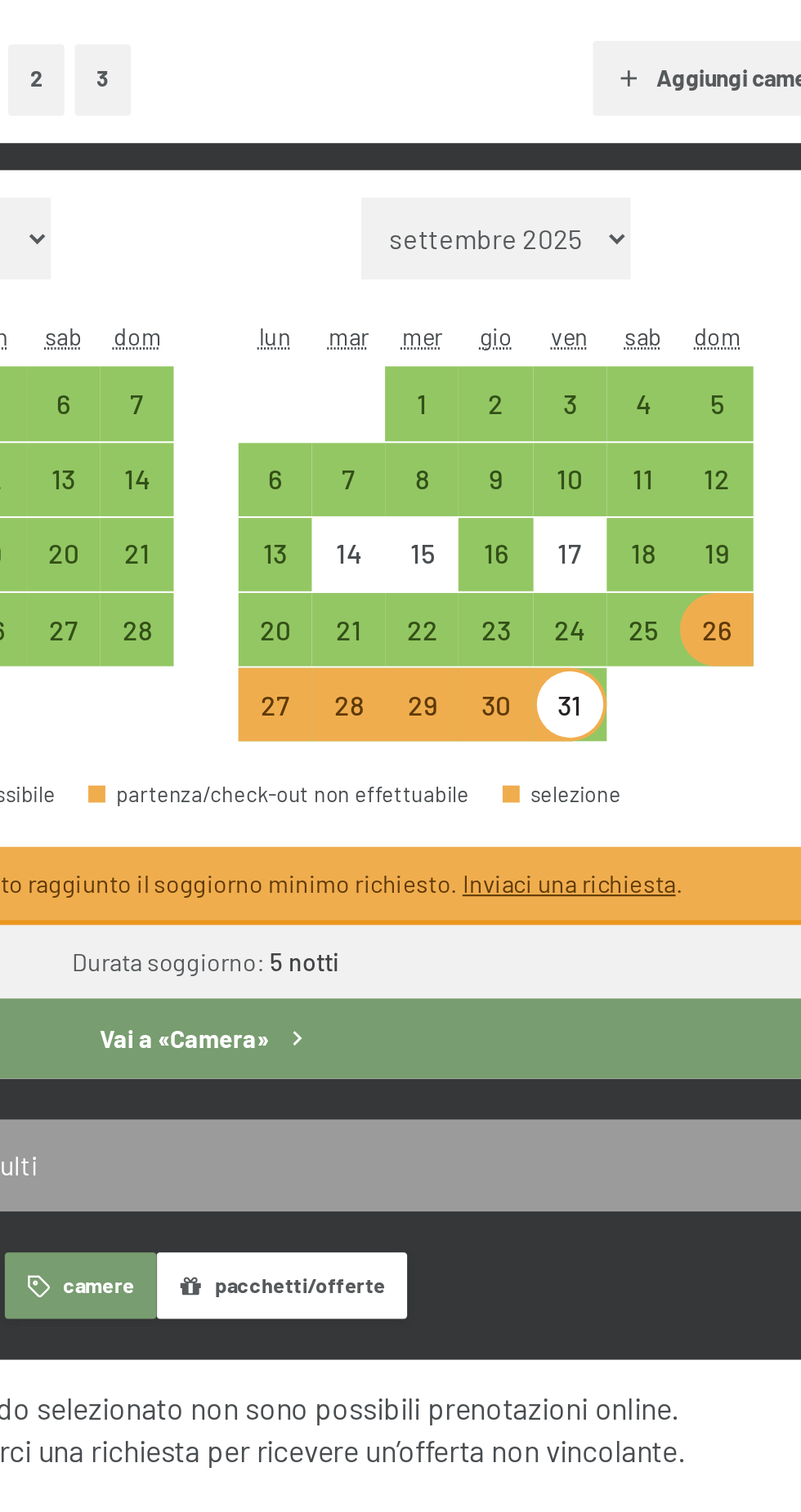
click at [433, 615] on div "20" at bounding box center [433, 625] width 32 height 32
select select "[DATE]"
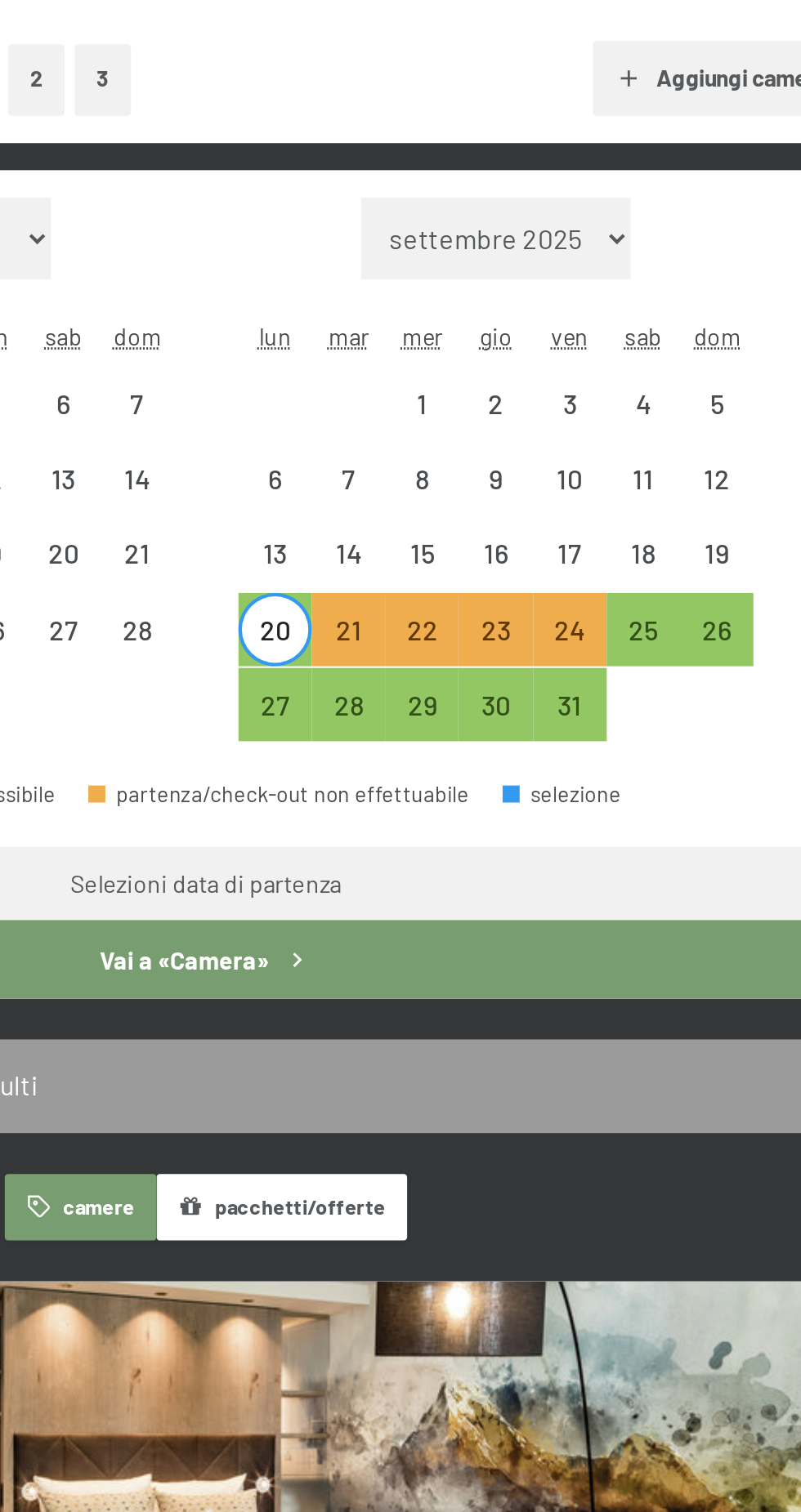
click at [660, 616] on div "26" at bounding box center [645, 625] width 32 height 32
select select "[DATE]"
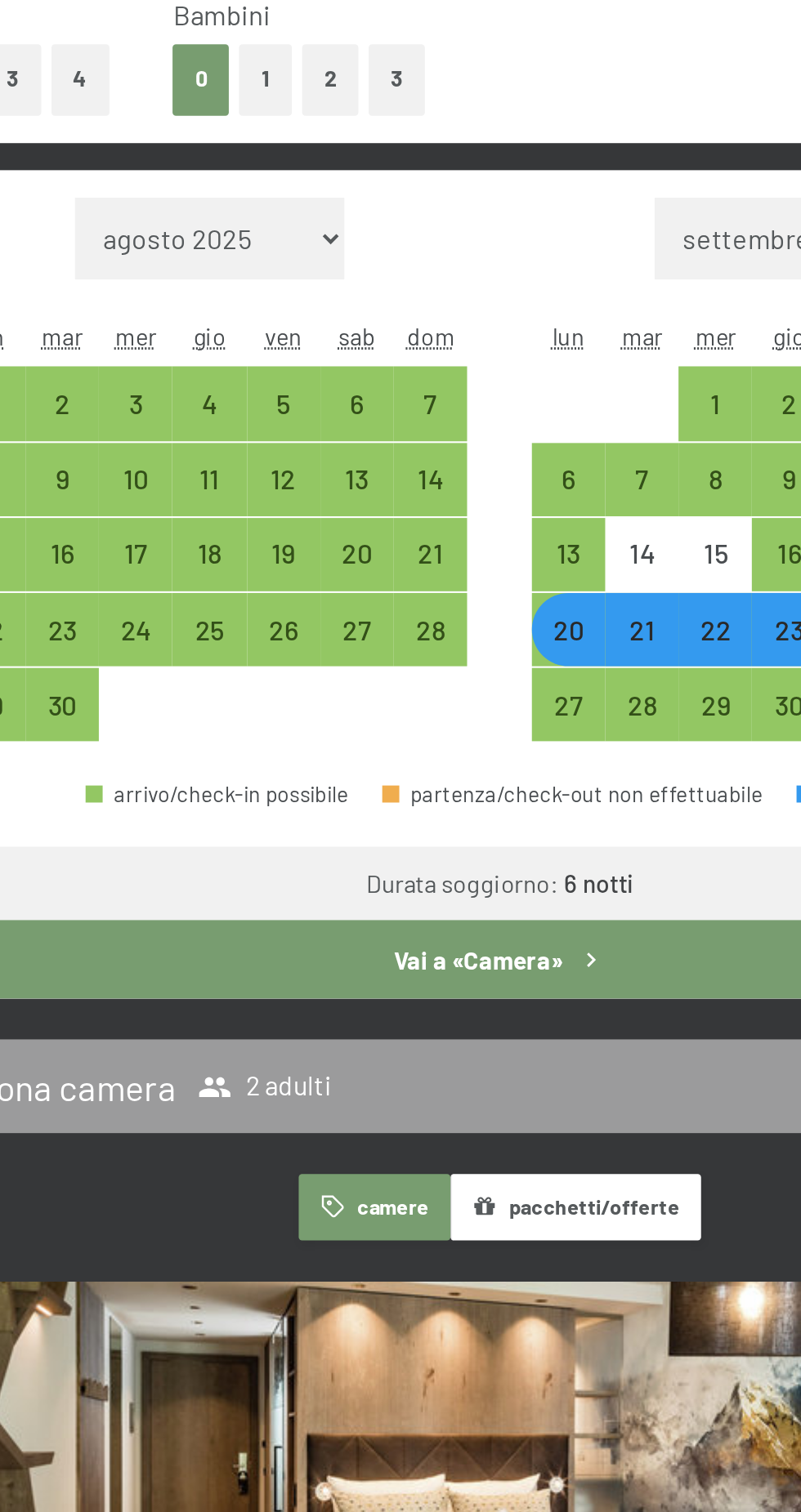
click at [426, 776] on button "Vai a «Camera»" at bounding box center [400, 774] width 657 height 38
select select "[DATE]"
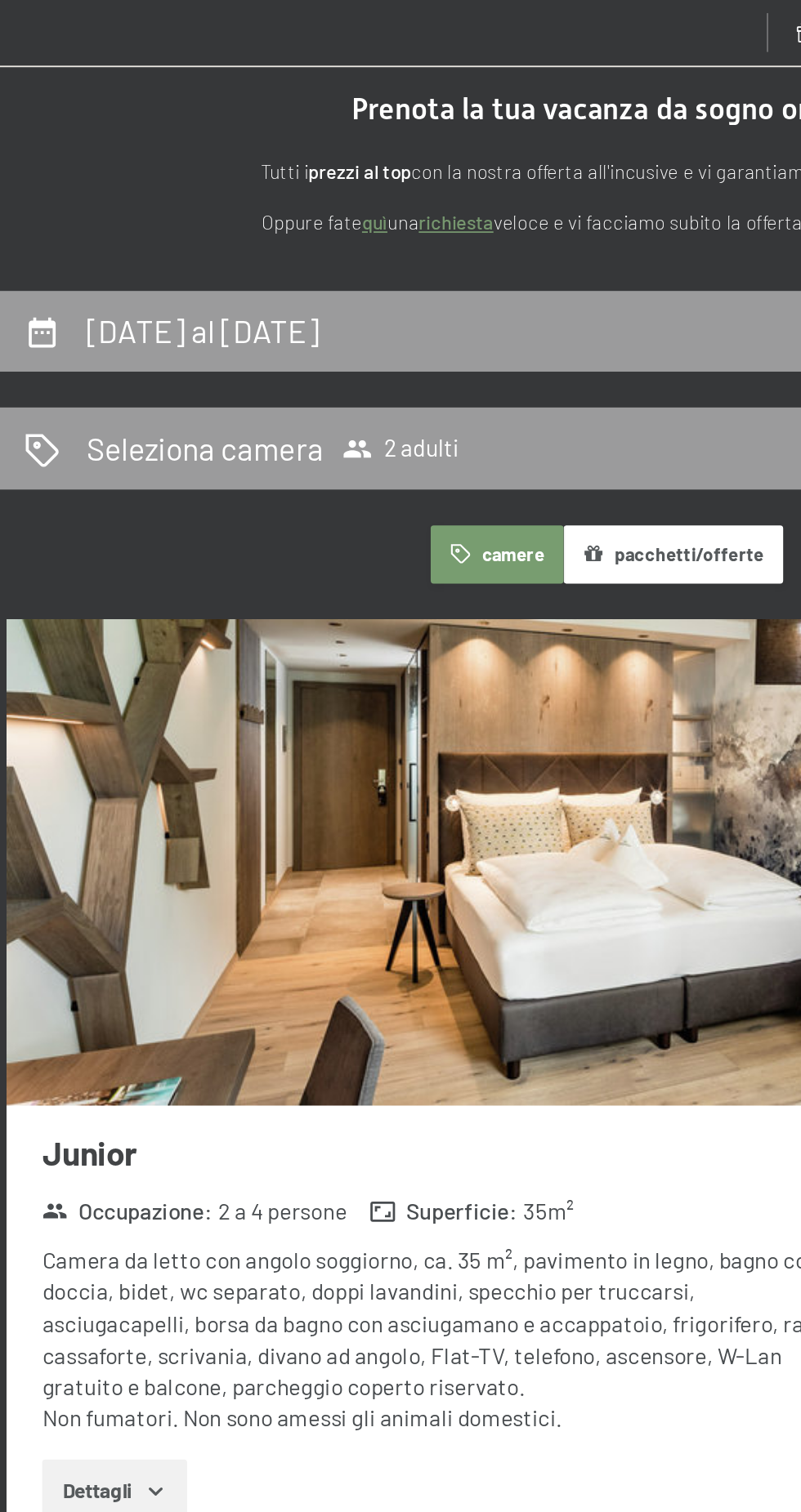
scroll to position [40, 0]
